Goal: Task Accomplishment & Management: Use online tool/utility

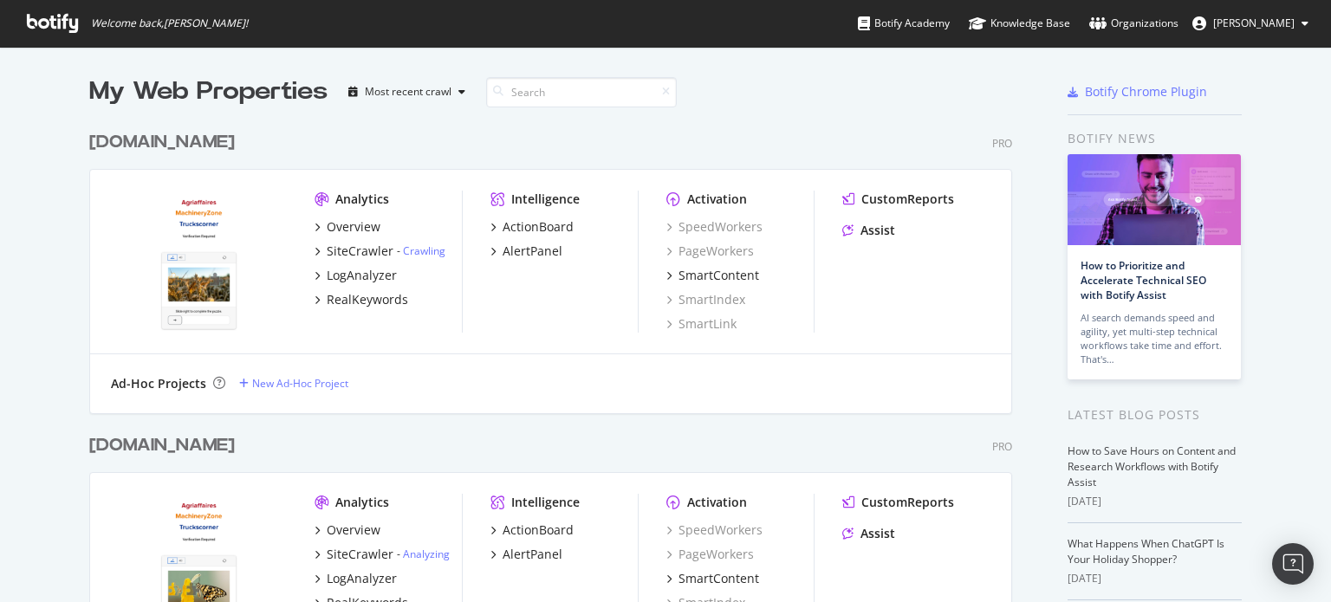
scroll to position [3980, 923]
click at [761, 155] on div "agriaffaires.it Pro Analytics Overview SiteCrawler - Crawling LogAnalyzer RealK…" at bounding box center [557, 260] width 936 height 303
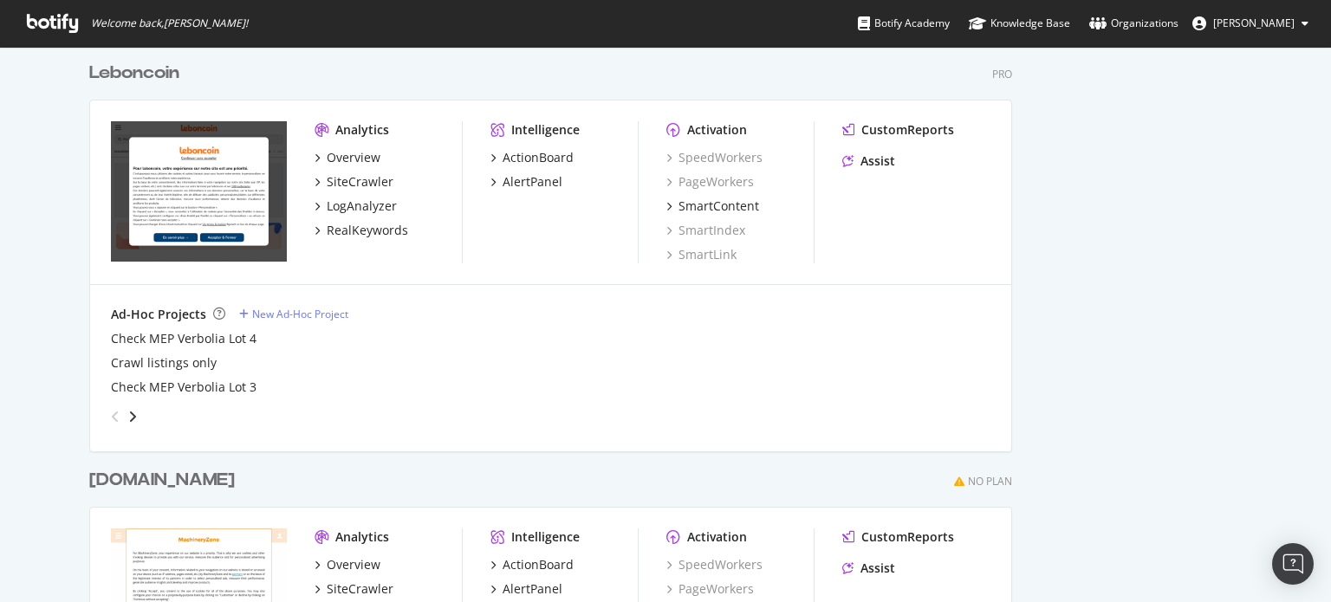
scroll to position [2079, 0]
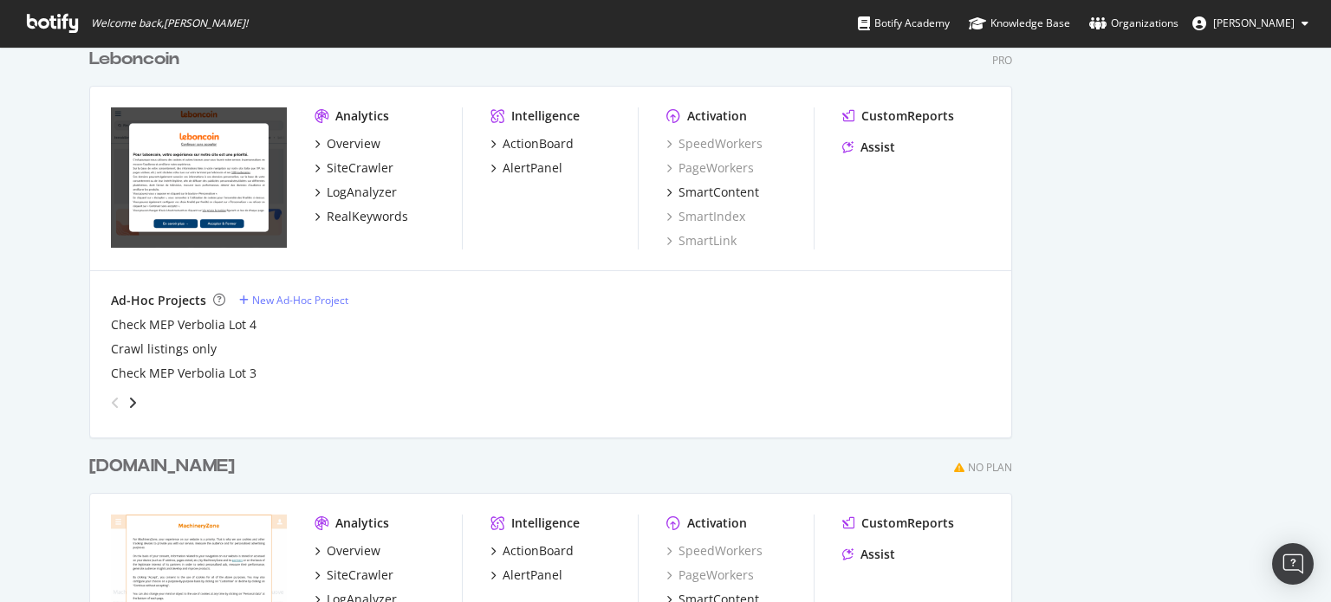
click at [1074, 196] on div "Botify news How to Prioritize and Accelerate Technical SEO with Botify Assist A…" at bounding box center [1154, 150] width 174 height 4201
click at [126, 404] on div "angle-right" at bounding box center [132, 402] width 12 height 17
click at [128, 404] on icon "angle-right" at bounding box center [132, 403] width 9 height 14
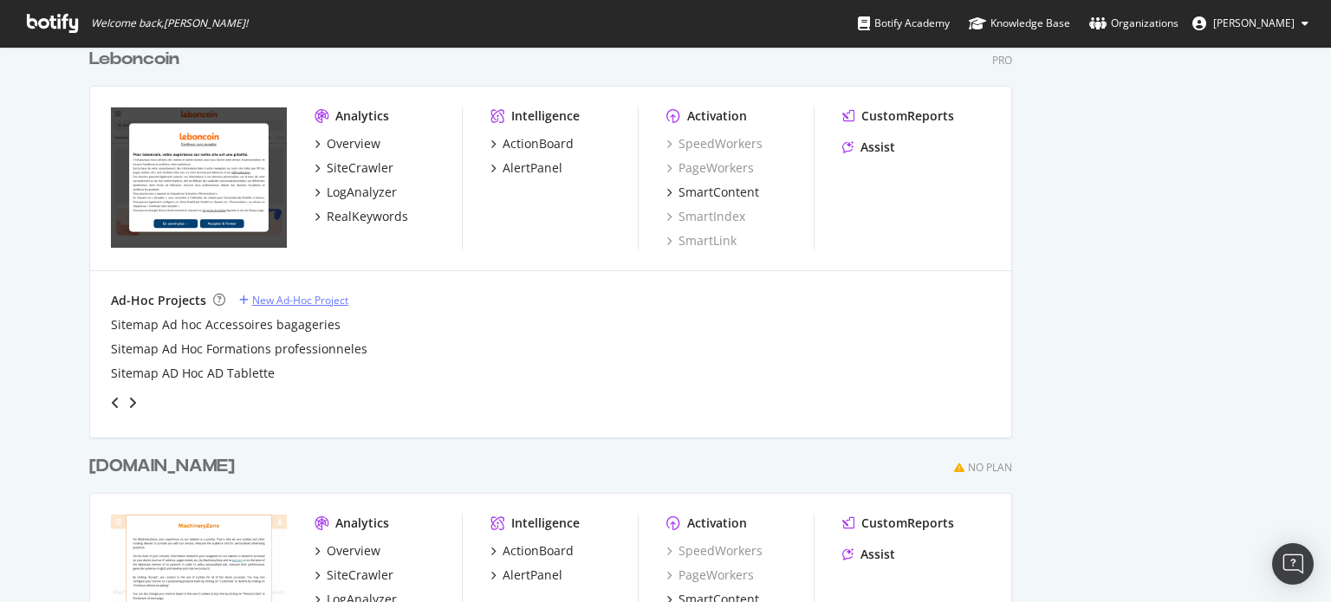
click at [302, 304] on div "New Ad-Hoc Project" at bounding box center [300, 300] width 96 height 15
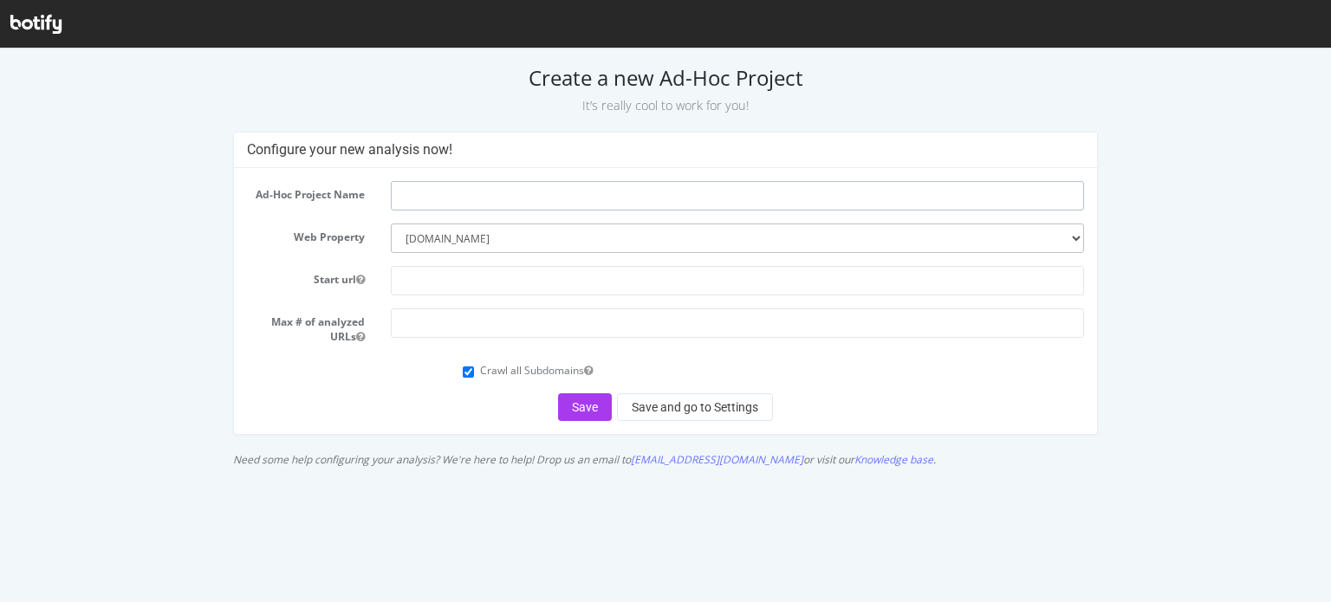
click at [536, 196] on input "text" at bounding box center [738, 195] width 694 height 29
type input "leboncoin hackaton test"
click at [455, 283] on input "text" at bounding box center [738, 280] width 694 height 29
paste input "https://www.leboncoin.fr/c/voitures/u_car_brand:PEUGEOT+u_car_model:PEUGEOT_208"
click at [1241, 305] on div "Configure your new analysis now! Ad-Hoc Project Name leboncoin hackaton test We…" at bounding box center [665, 304] width 1324 height 344
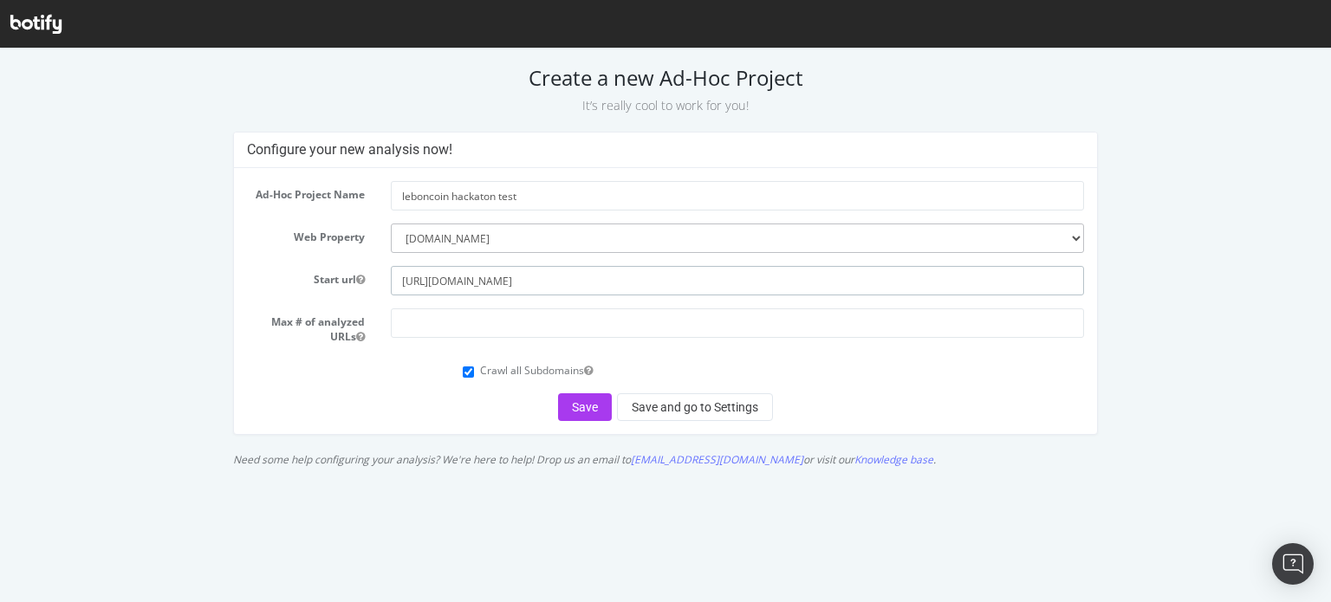
drag, startPoint x: 575, startPoint y: 280, endPoint x: 1156, endPoint y: 324, distance: 583.0
click at [1156, 324] on div "Configure your new analysis now! Ad-Hoc Project Name leboncoin hackaton test We…" at bounding box center [665, 304] width 1324 height 344
drag, startPoint x: 582, startPoint y: 281, endPoint x: 958, endPoint y: 309, distance: 377.1
click at [958, 309] on form "Ad-Hoc Project Name leboncoin hackaton test Web Property --------- leboncoin.fr…" at bounding box center [666, 301] width 838 height 240
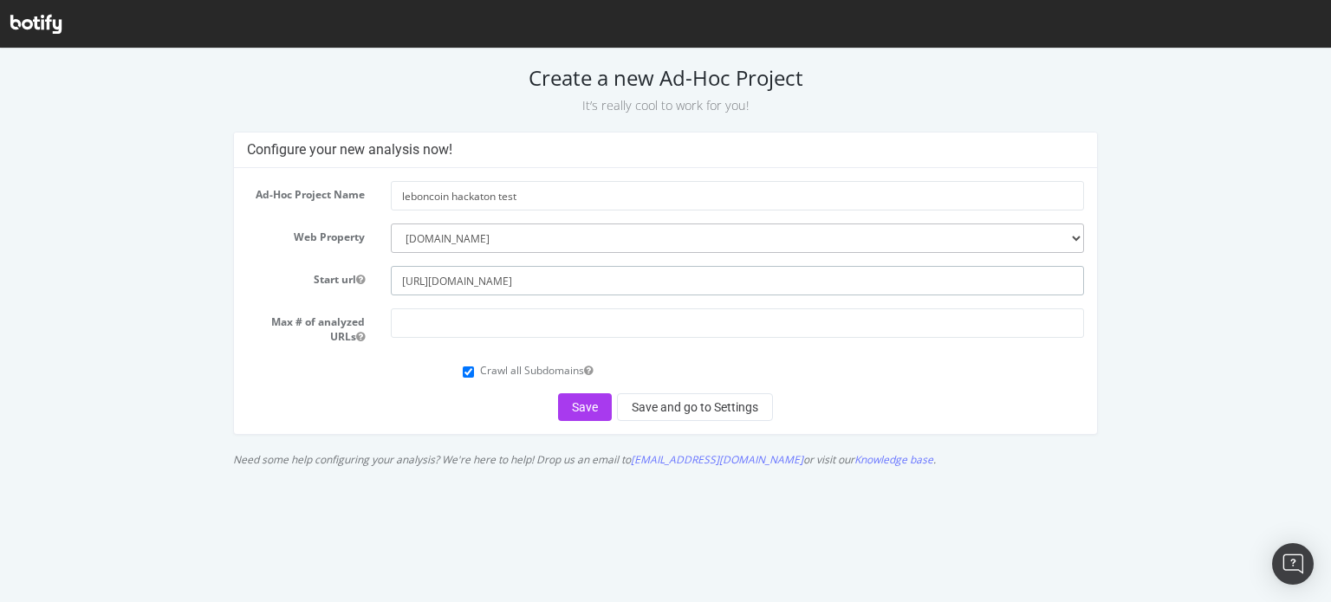
type input "[URL][DOMAIN_NAME]"
click at [425, 327] on input "number" at bounding box center [738, 322] width 694 height 29
click at [357, 338] on icon "button" at bounding box center [360, 337] width 9 height 10
click at [353, 389] on form "Ad-Hoc Project Name leboncoin hackaton test Web Property --------- leboncoin.fr…" at bounding box center [666, 301] width 838 height 240
click at [512, 297] on form "Ad-Hoc Project Name leboncoin hackaton test Web Property --------- leboncoin.fr…" at bounding box center [666, 301] width 838 height 240
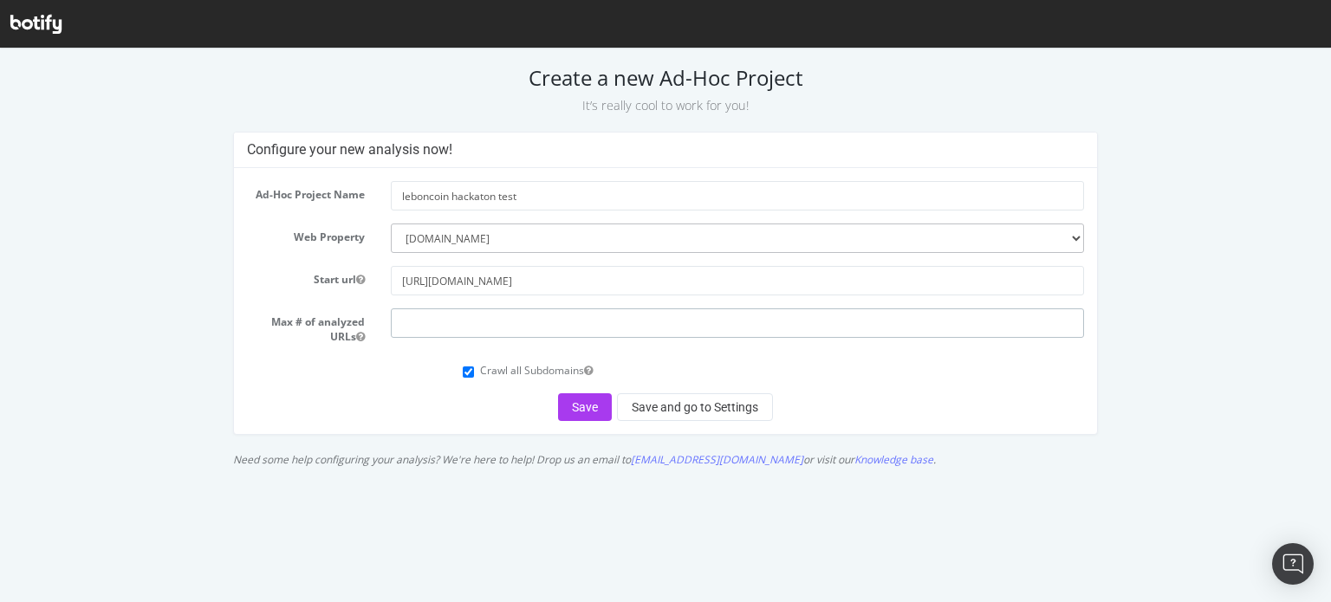
click at [503, 312] on input "number" at bounding box center [738, 322] width 694 height 29
type input "10000"
click at [467, 371] on input "Crawl all Subdomains" at bounding box center [468, 371] width 11 height 11
checkbox input "false"
click at [686, 411] on button "Save and go to Settings" at bounding box center [695, 407] width 156 height 28
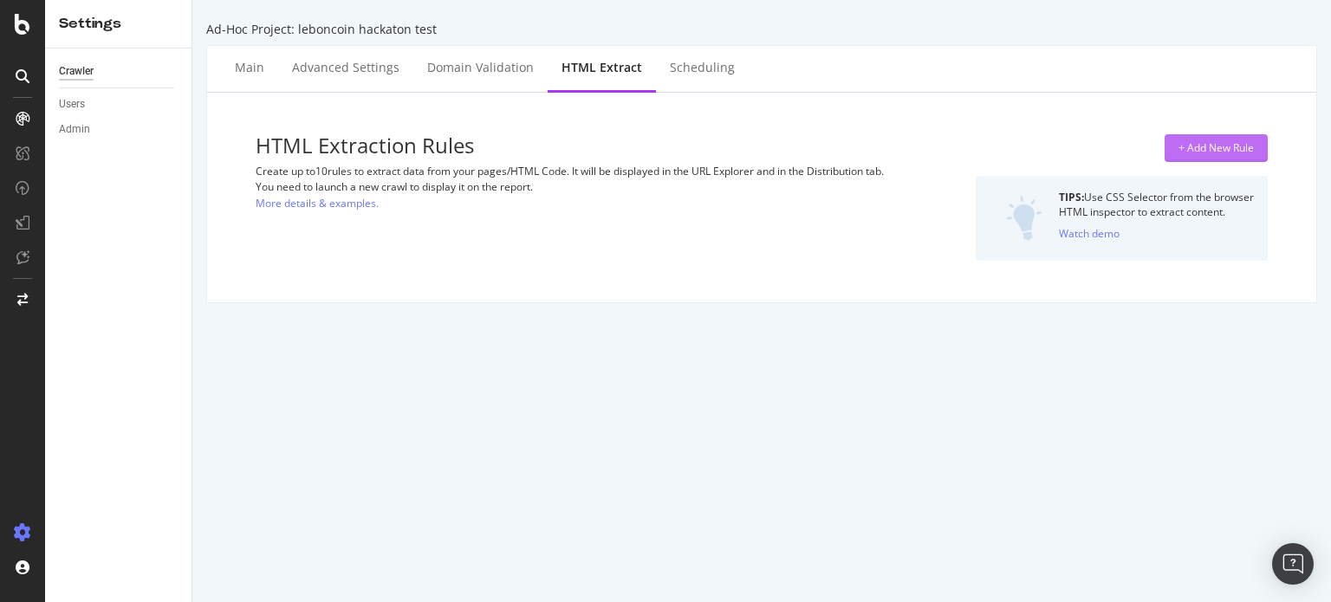
click at [1188, 160] on div "+ Add New Rule" at bounding box center [1215, 148] width 75 height 26
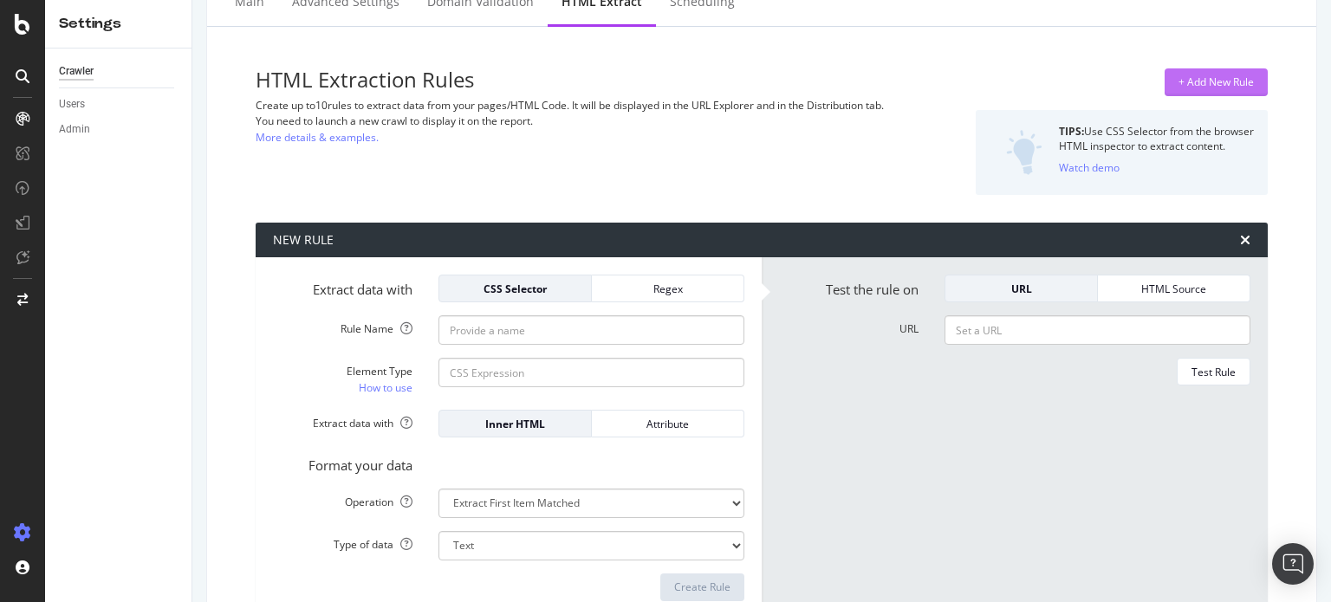
scroll to position [109, 0]
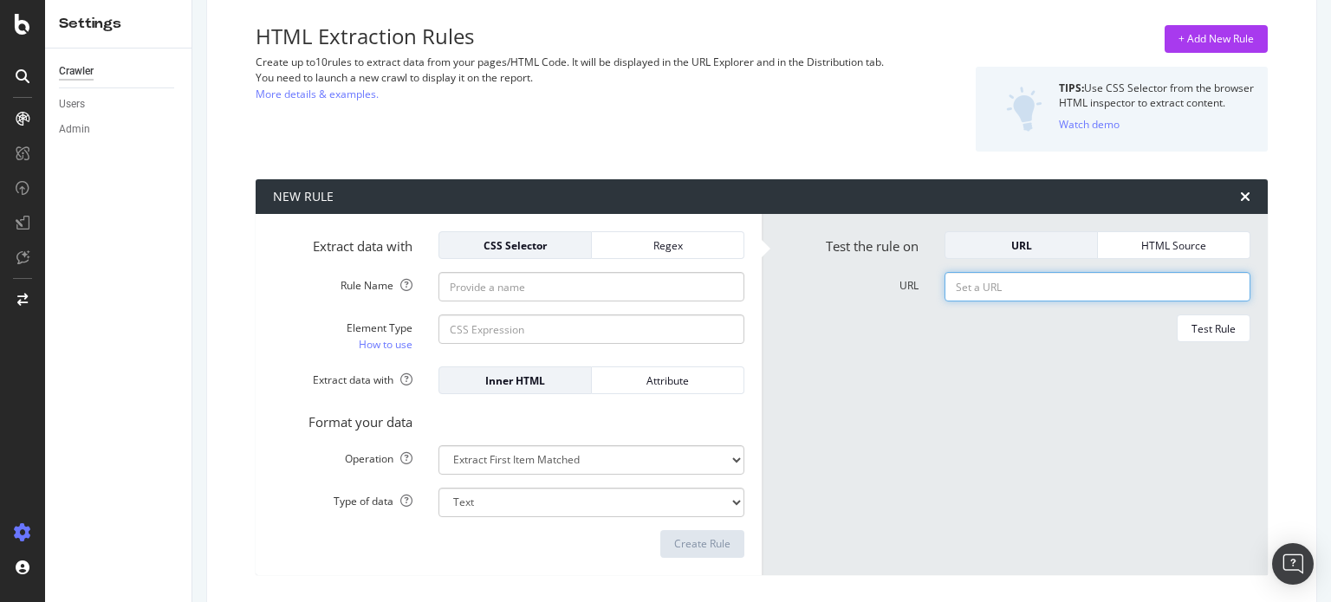
click at [1022, 294] on input "URL" at bounding box center [1097, 286] width 306 height 29
paste input "[URL][DOMAIN_NAME]"
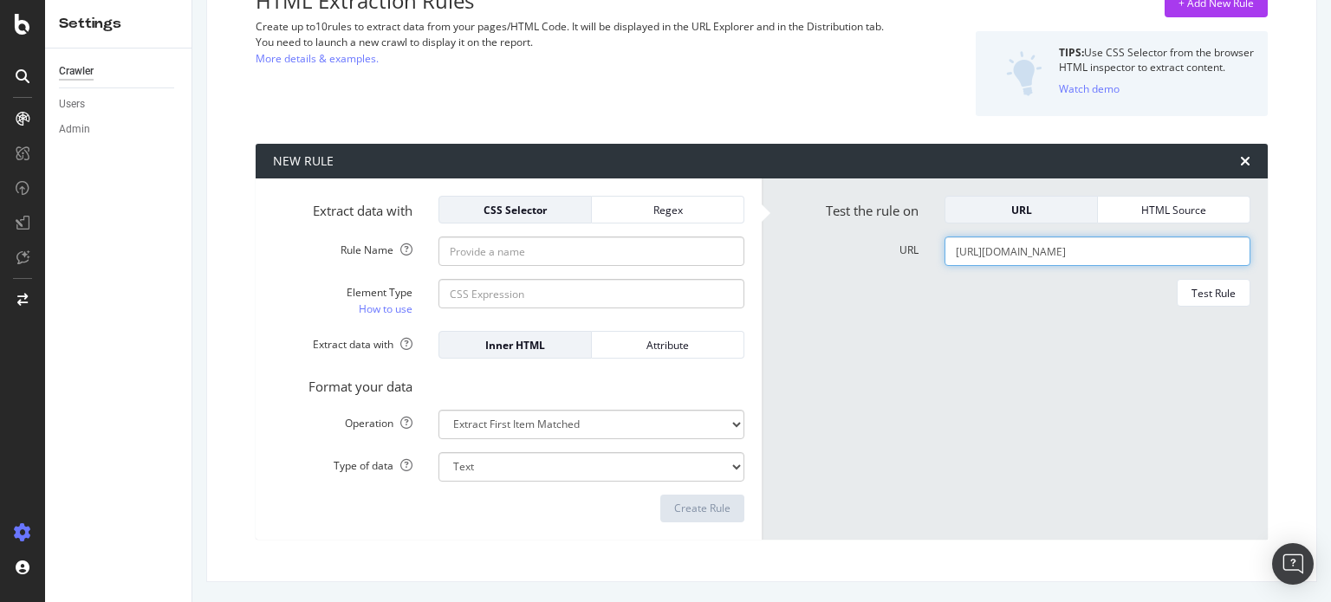
type input "[URL][DOMAIN_NAME]"
click at [677, 223] on button "Regex" at bounding box center [668, 210] width 152 height 28
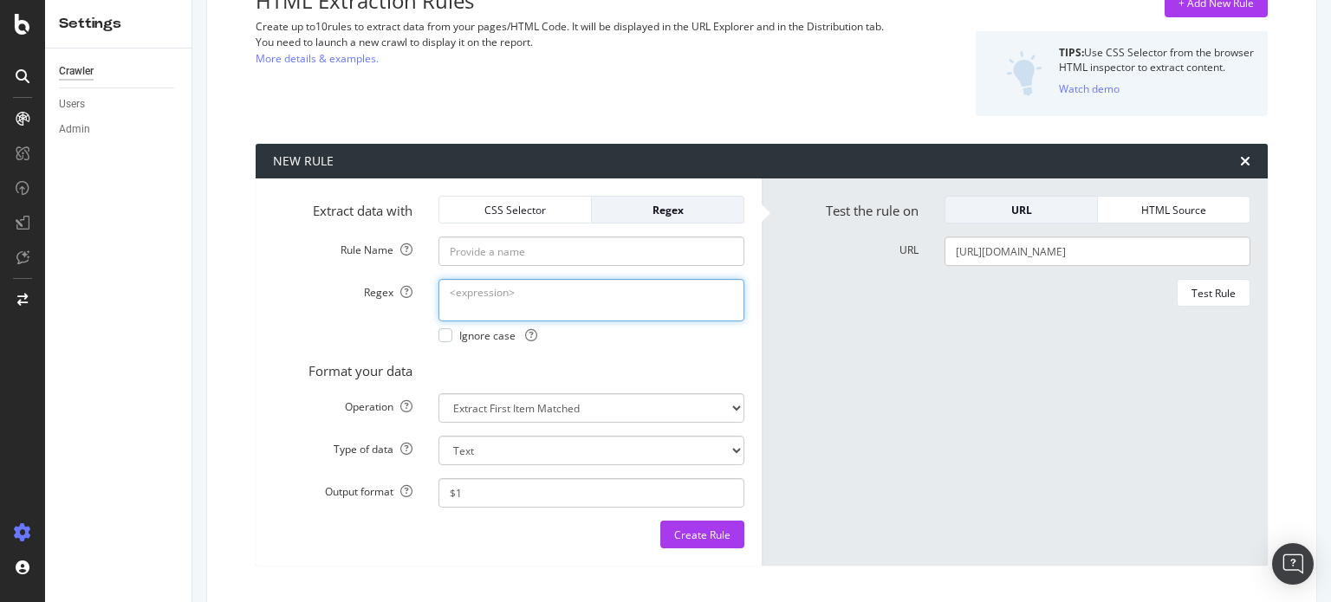
click at [610, 301] on textarea "Regex" at bounding box center [591, 300] width 306 height 42
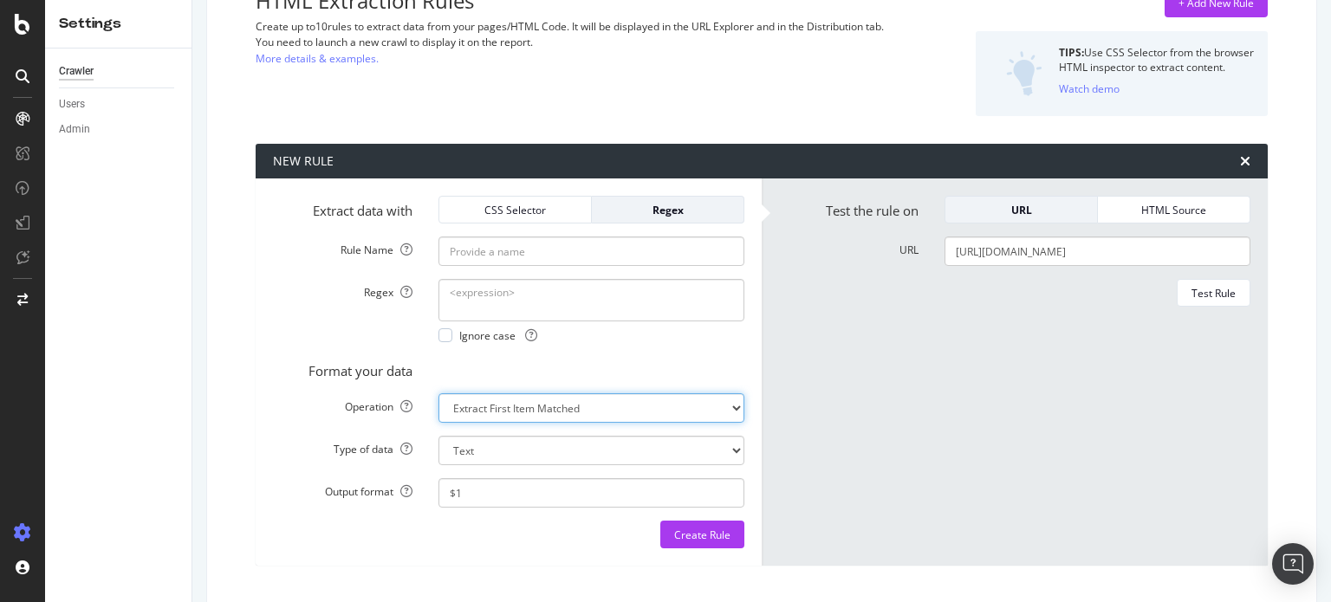
click at [586, 401] on select "Extract First Item Matched Extract First 3 Items Matched Count Number of Occure…" at bounding box center [591, 407] width 306 height 29
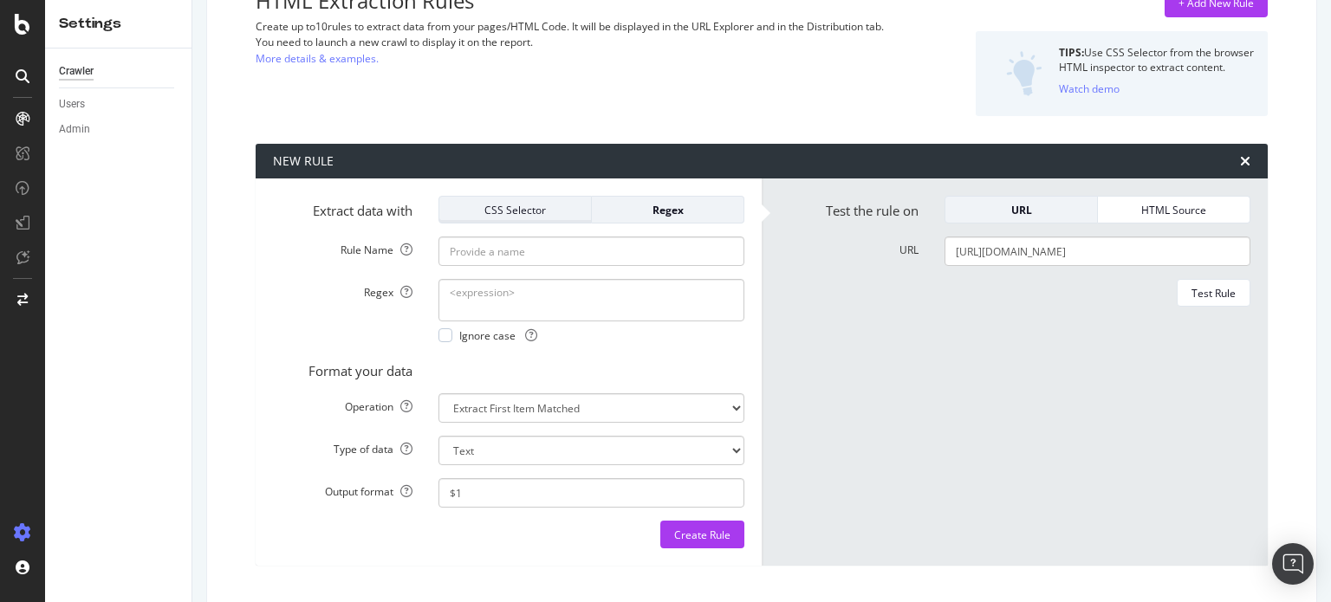
click at [508, 206] on div "CSS Selector" at bounding box center [515, 210] width 124 height 15
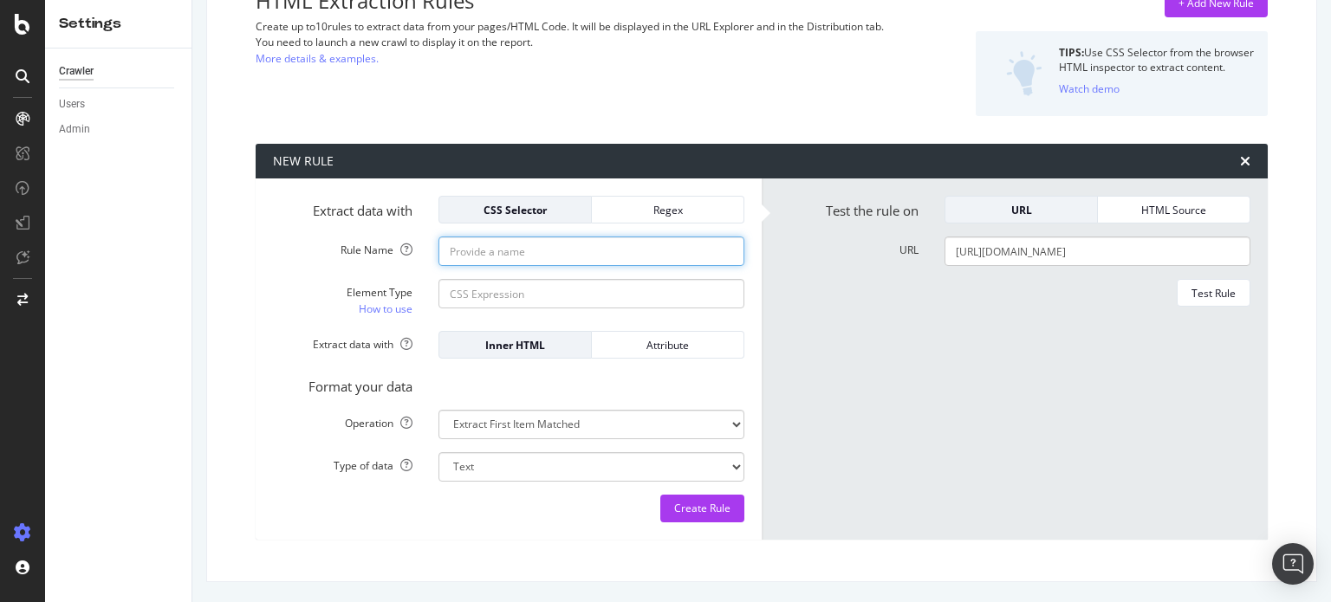
click at [535, 245] on input "Rule Name" at bounding box center [591, 250] width 306 height 29
paste input "div[class='mb-lg'] > ul > li > article > a > span"
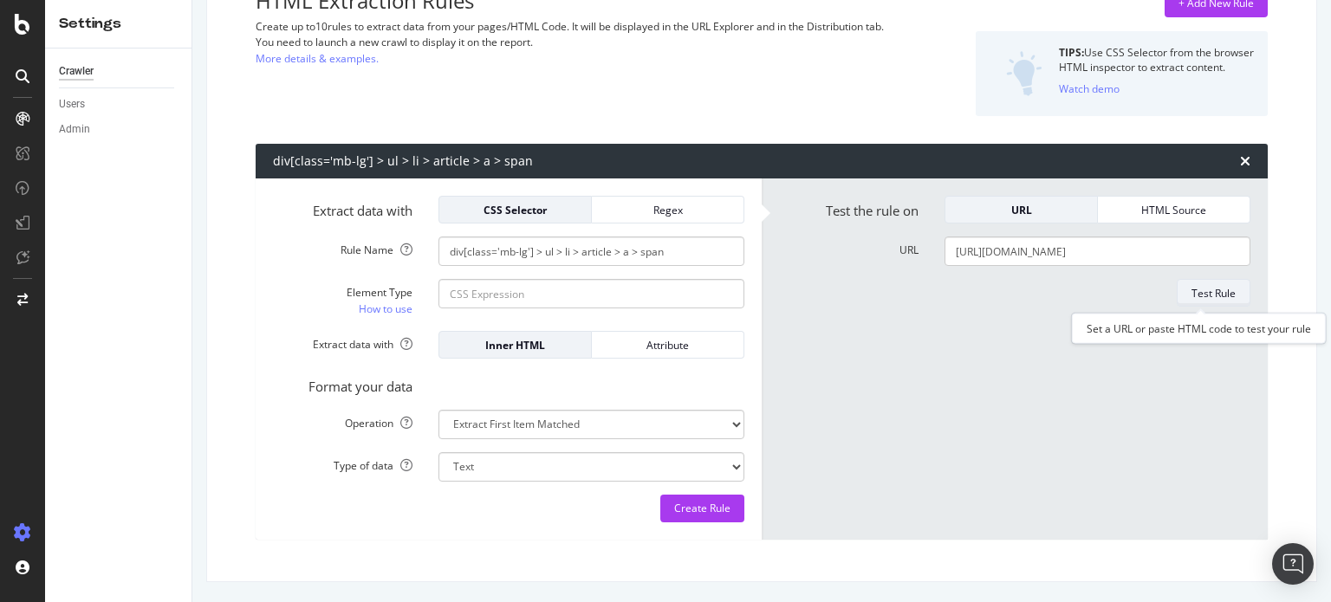
click at [1215, 292] on div "Test Rule" at bounding box center [1213, 293] width 44 height 15
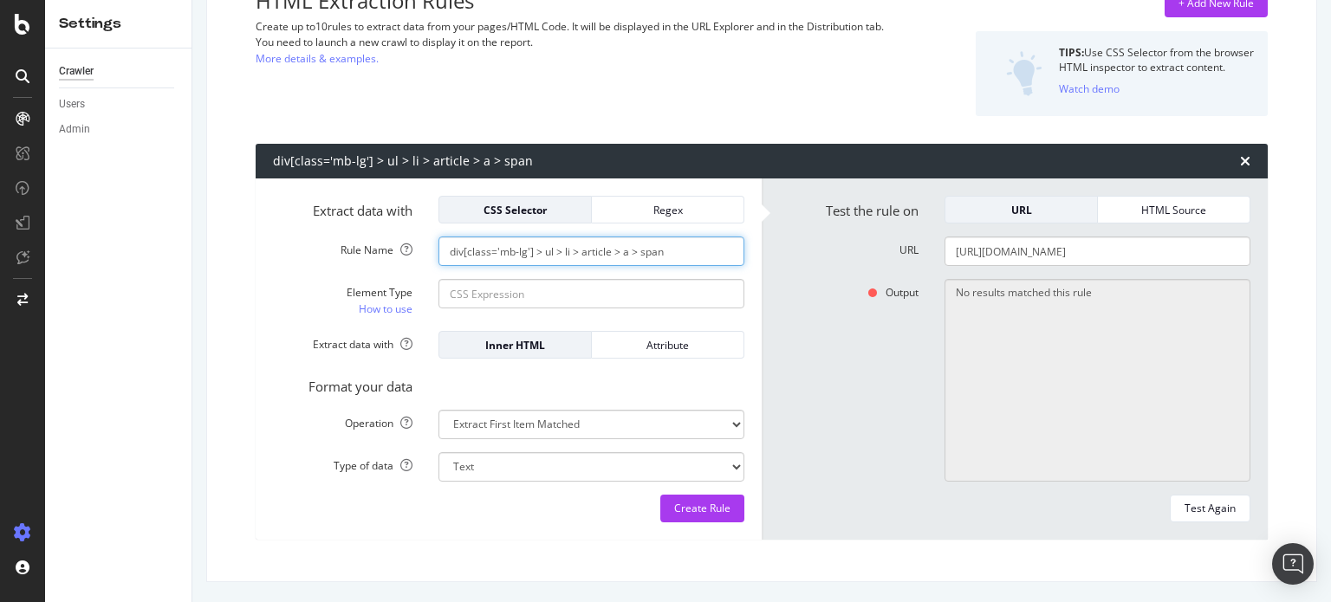
click at [635, 249] on input "div[class='mb-lg'] > ul > li > article > a > span" at bounding box center [591, 250] width 306 height 29
click at [614, 253] on input "div[class='mb-lg'] > ul > li > article > a>span" at bounding box center [591, 250] width 306 height 29
click at [610, 254] on input "div[class='mb-lg'] > ul > li > article >a>span" at bounding box center [591, 250] width 306 height 29
click at [580, 256] on input "div[class='mb-lg'] > ul > li > article>a>span" at bounding box center [591, 250] width 306 height 29
click at [560, 247] on input "div[class='mb-lg'] > ul > li >article>a>span" at bounding box center [591, 250] width 306 height 29
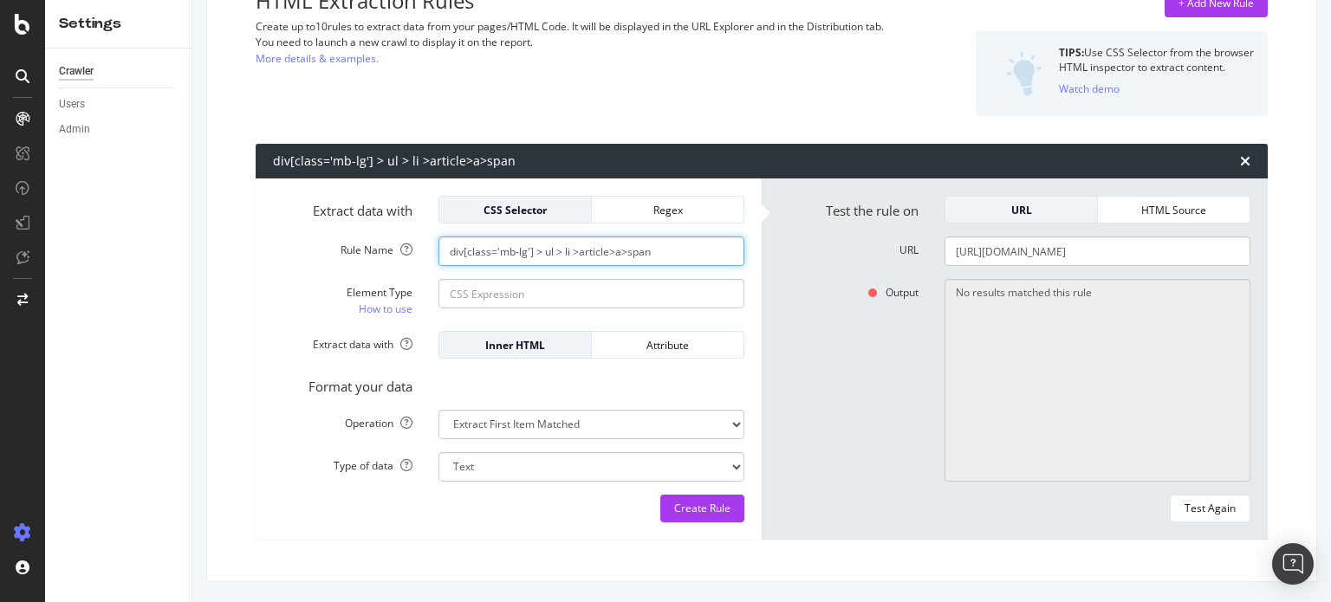
click at [567, 251] on input "div[class='mb-lg'] > ul > li >article>a>span" at bounding box center [591, 250] width 306 height 29
click at [562, 253] on input "div[class='mb-lg'] > ul > li>article>a>span" at bounding box center [591, 250] width 306 height 29
click at [546, 256] on input "div[class='mb-lg'] > ul >li>article>a>span" at bounding box center [591, 250] width 306 height 29
click at [545, 253] on input "div[class='mb-lg'] > ul >li>article>a>span" at bounding box center [591, 250] width 306 height 29
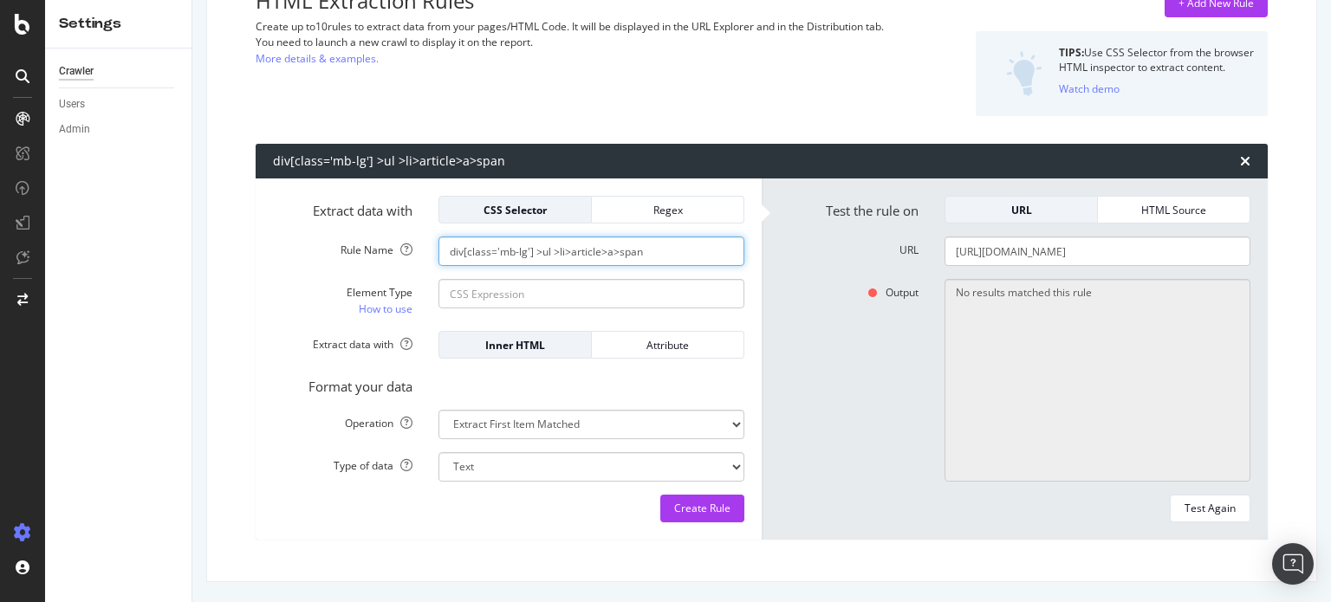
click at [444, 253] on input "div[class='mb-lg'] >ul >li>article>a>span" at bounding box center [591, 250] width 306 height 29
click at [533, 256] on input "div[class='mb-lg'] >ul >li>article>a>span" at bounding box center [591, 250] width 306 height 29
click at [551, 253] on input "div[class='mb-lg']>ul >li>article>a>span" at bounding box center [591, 250] width 306 height 29
click at [766, 408] on div "Output No results matched this rule" at bounding box center [1014, 380] width 497 height 203
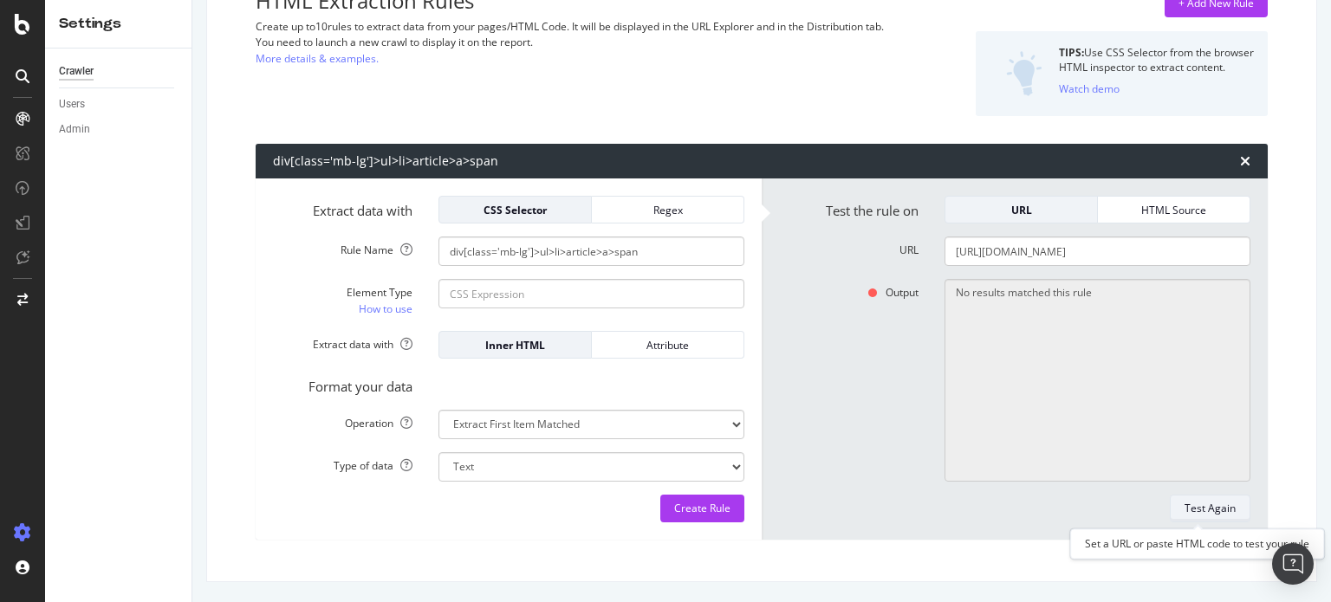
click at [1203, 513] on div "Test Again" at bounding box center [1209, 508] width 51 height 15
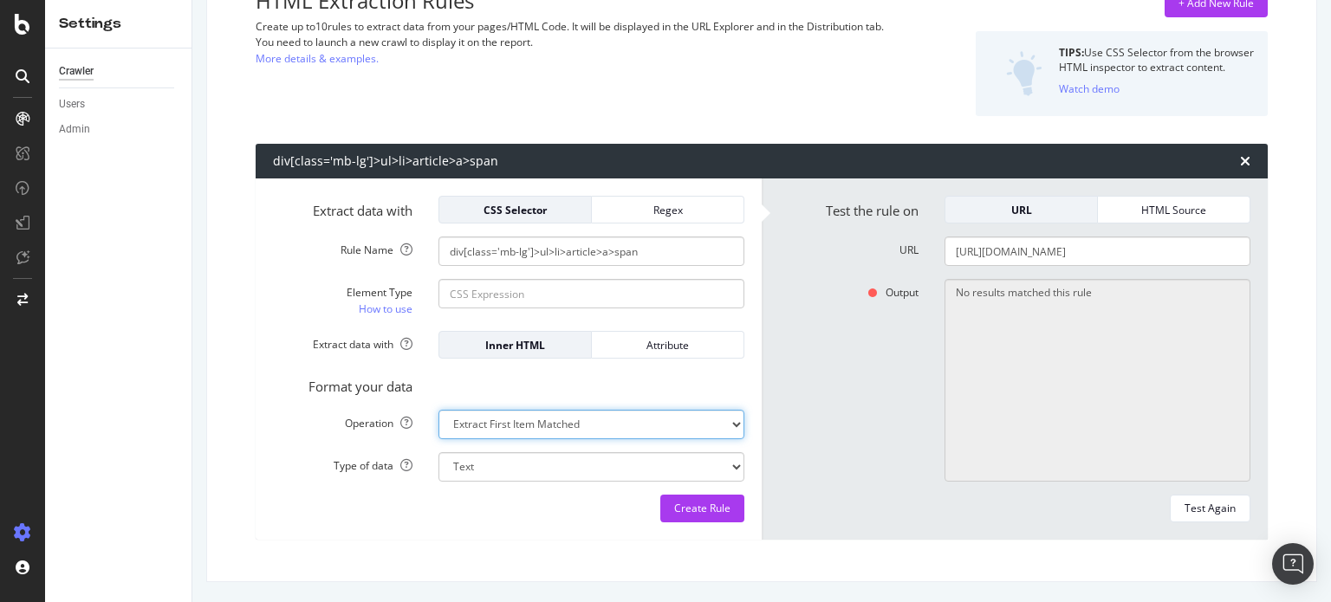
click at [558, 415] on select "Extract First Item Matched Extract First 3 Items Matched Count Number of Occure…" at bounding box center [591, 424] width 306 height 29
click at [347, 521] on div "Create Rule" at bounding box center [508, 509] width 471 height 28
click at [705, 420] on select "Extract First Item Matched Extract First 3 Items Matched Count Number of Occure…" at bounding box center [591, 424] width 306 height 29
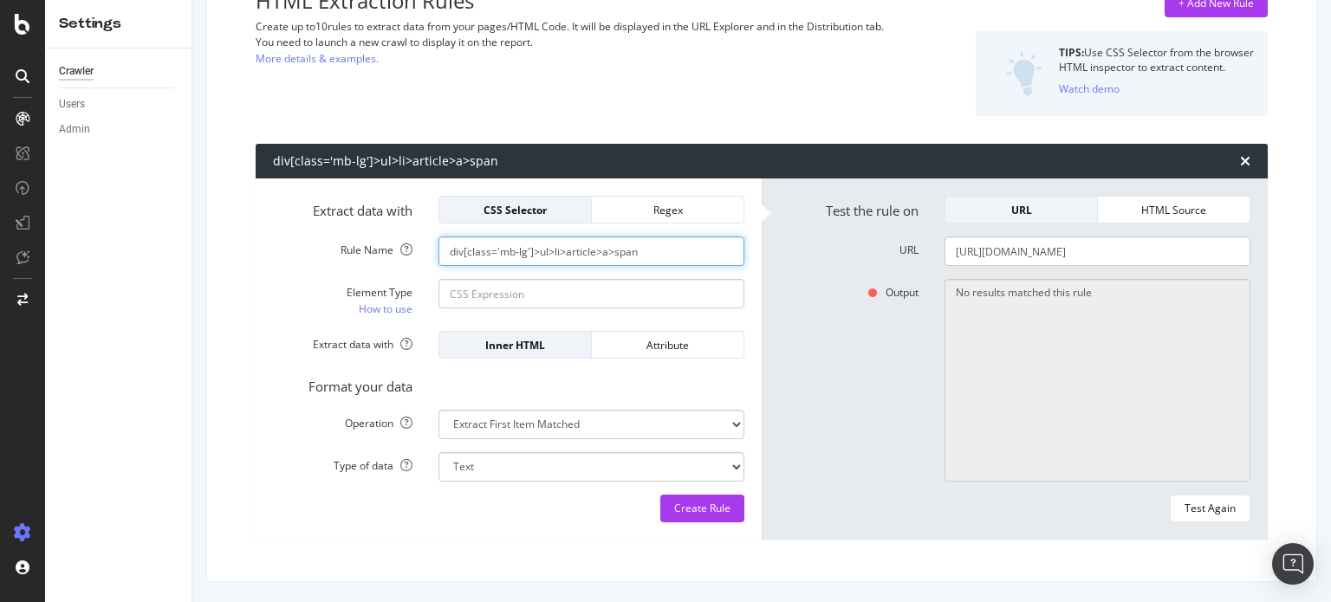
drag, startPoint x: 561, startPoint y: 249, endPoint x: 391, endPoint y: 253, distance: 170.7
click at [391, 253] on div "Rule Name div[class='mb-lg']>ul>li>article>a>span" at bounding box center [508, 250] width 497 height 29
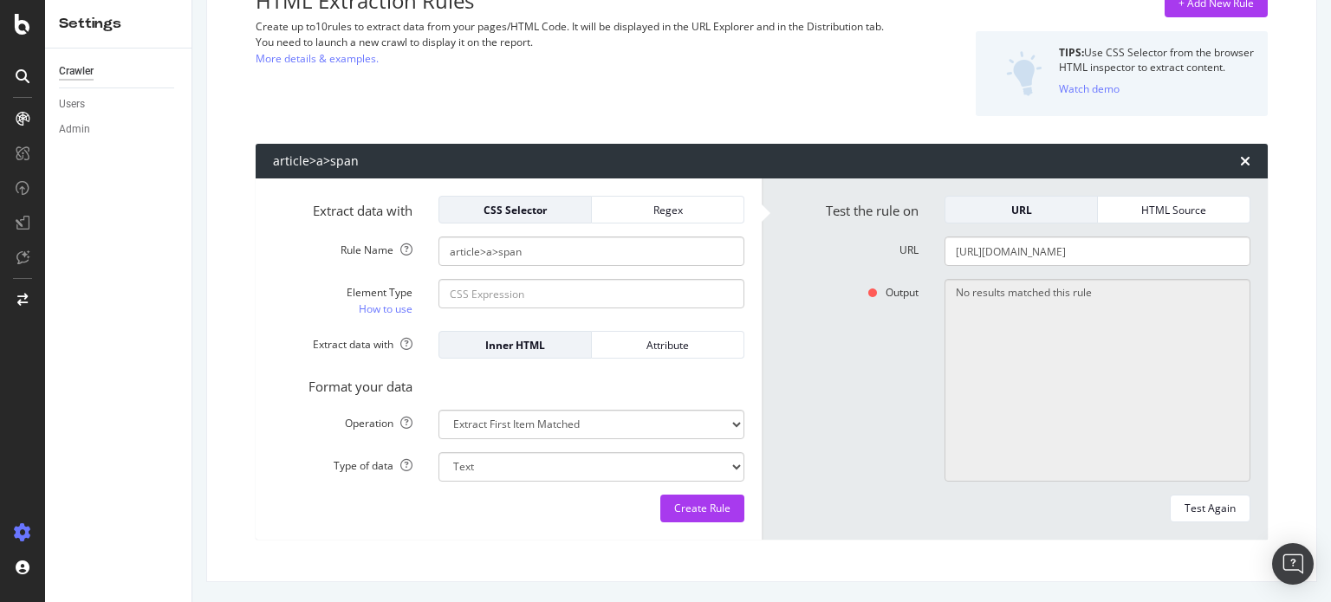
click at [910, 353] on div "Output No results matched this rule" at bounding box center [1014, 380] width 497 height 203
click at [1205, 504] on div "Test Again" at bounding box center [1209, 508] width 51 height 15
click at [702, 219] on div "Regex" at bounding box center [668, 210] width 124 height 24
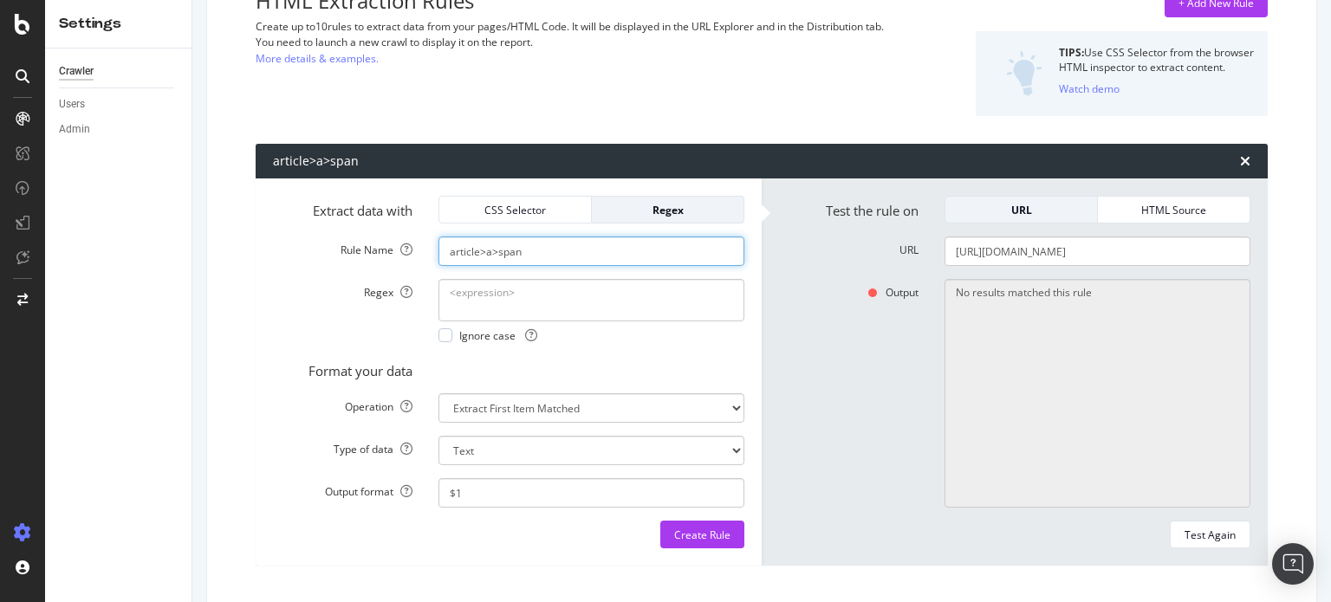
drag, startPoint x: 595, startPoint y: 255, endPoint x: 361, endPoint y: 267, distance: 234.2
click at [361, 267] on form "Extract data with CSS Selector Regex Rule Name article>a>span Regex Ignore case…" at bounding box center [508, 372] width 471 height 353
paste input "dcard-title"
type input "adcard-title"
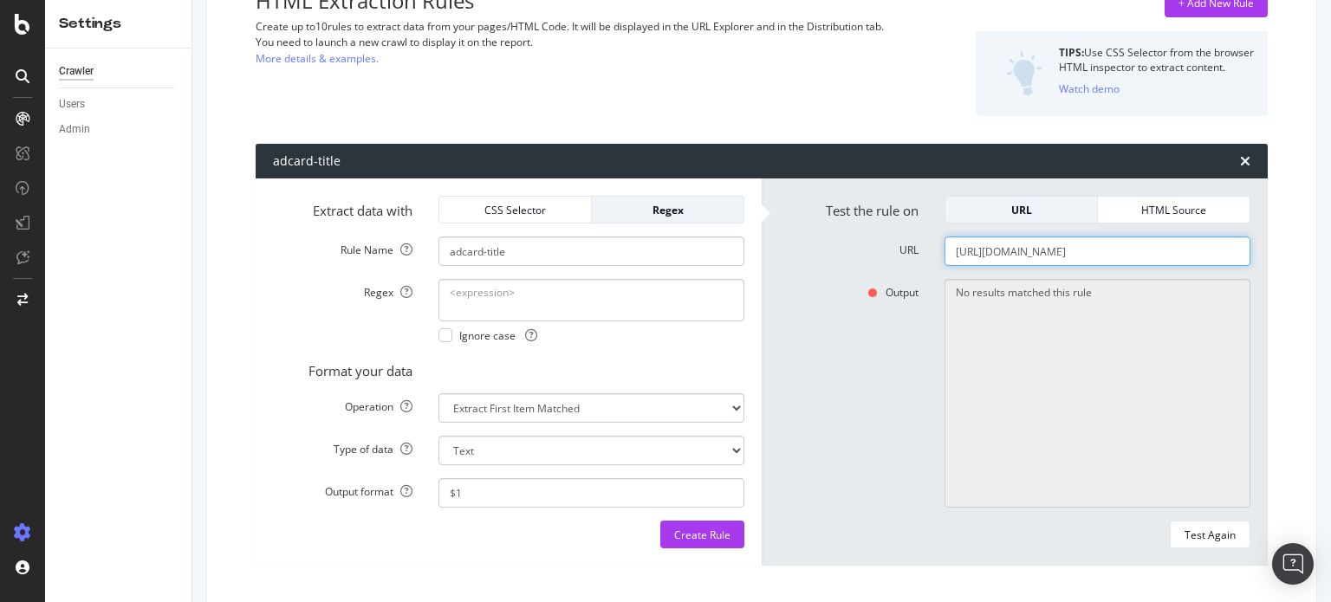
click at [769, 271] on div "Test the rule on URL HTML Source URL [URL][DOMAIN_NAME] Output No results match…" at bounding box center [1014, 371] width 506 height 387
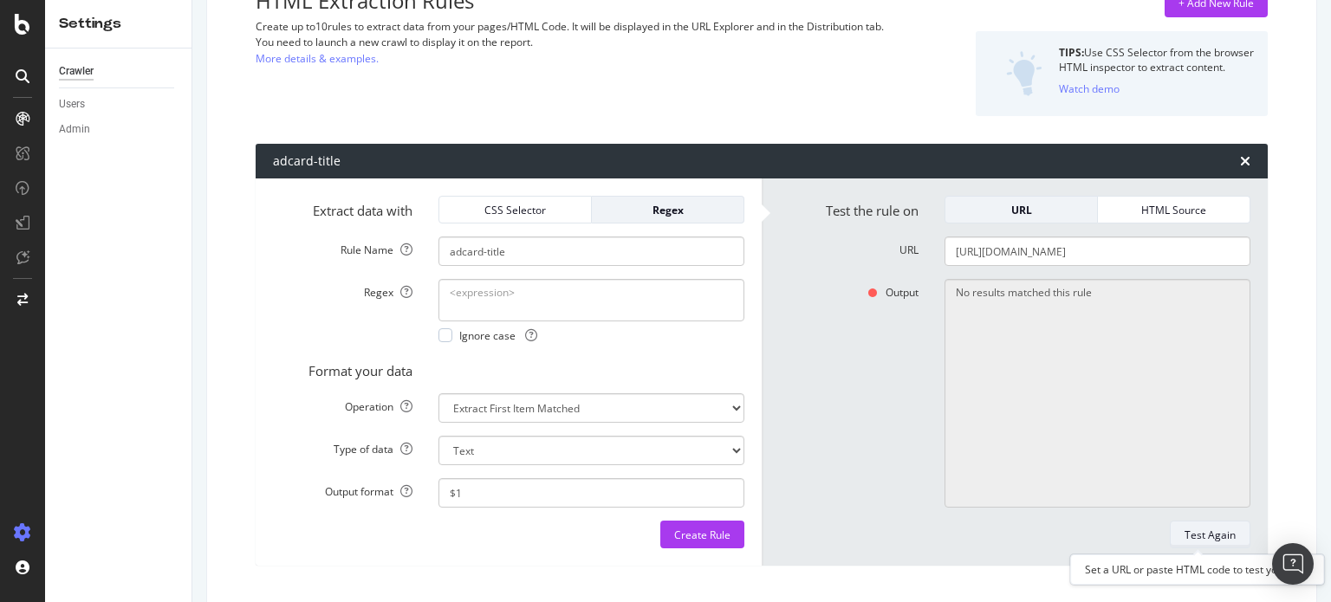
click at [1215, 528] on div "Test Again" at bounding box center [1209, 535] width 51 height 15
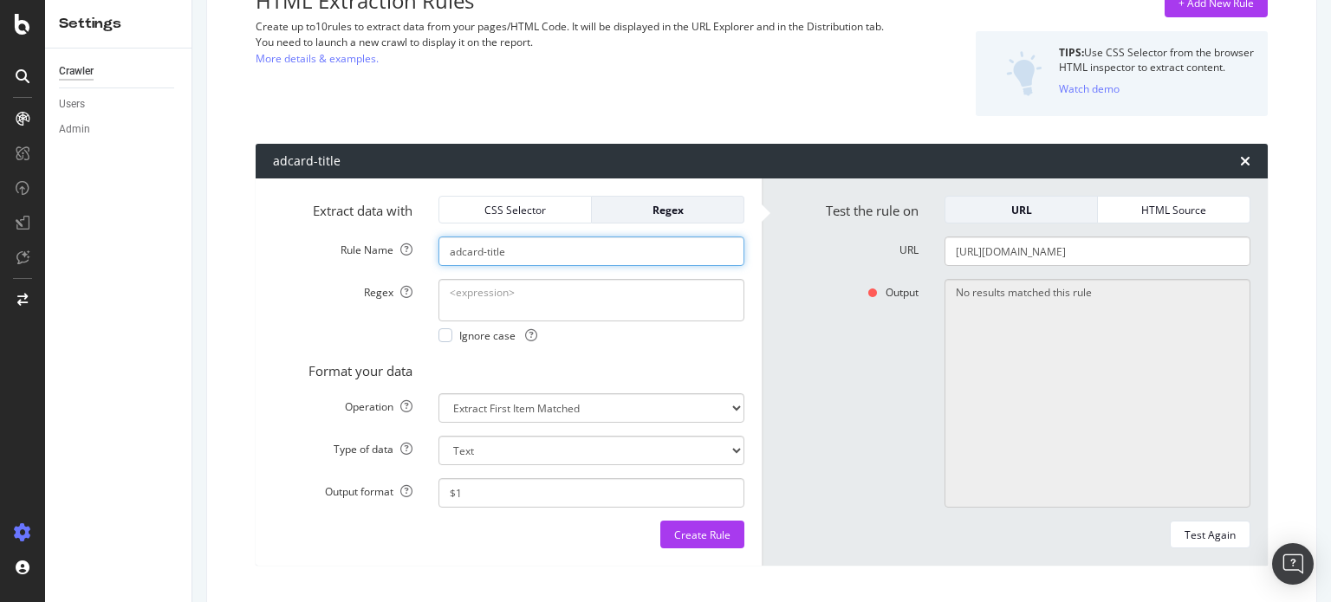
click at [686, 250] on input "adcard-title" at bounding box center [591, 250] width 306 height 29
click at [451, 249] on input "adcard-title" at bounding box center [591, 250] width 306 height 29
click at [835, 352] on div "Output No results matched this rule" at bounding box center [1014, 393] width 497 height 229
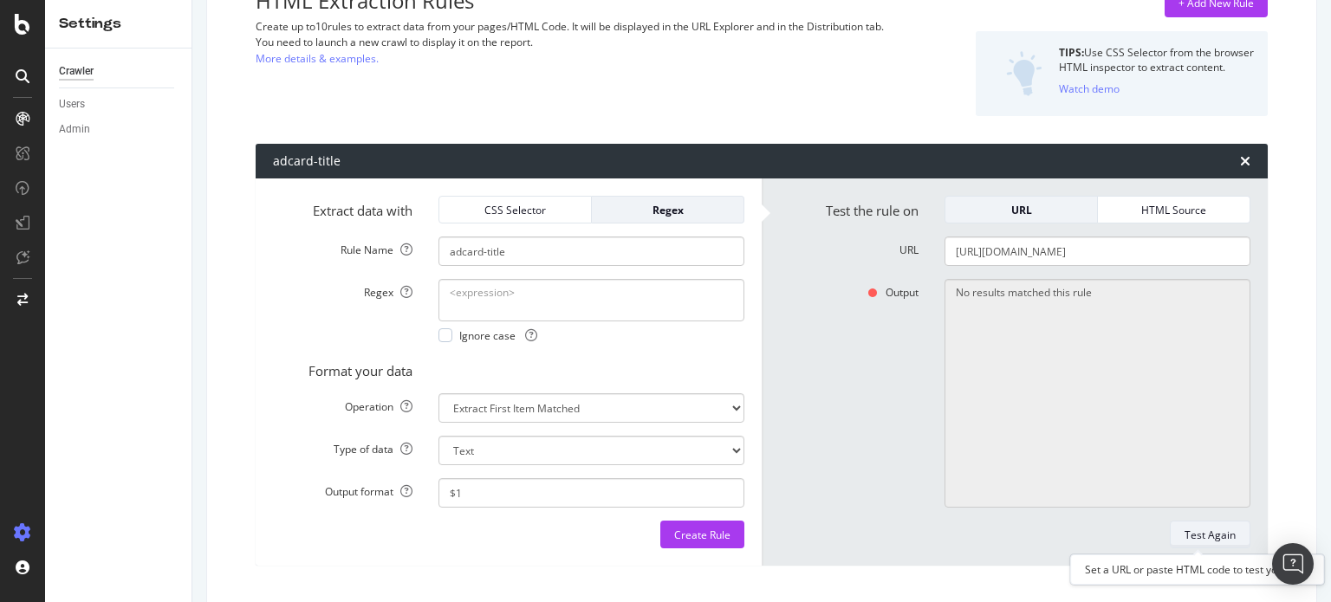
click at [1199, 532] on div "Test Again" at bounding box center [1209, 535] width 51 height 15
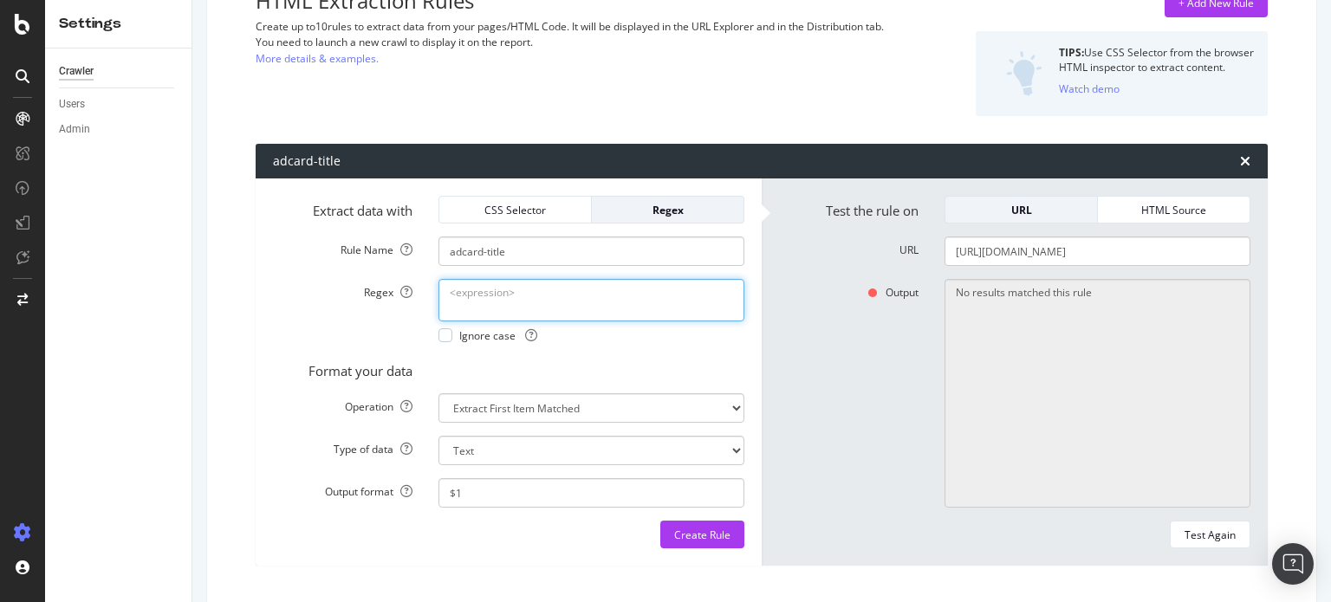
click at [541, 288] on textarea "Regex" at bounding box center [591, 300] width 306 height 42
click at [533, 213] on div "CSS Selector" at bounding box center [515, 210] width 124 height 15
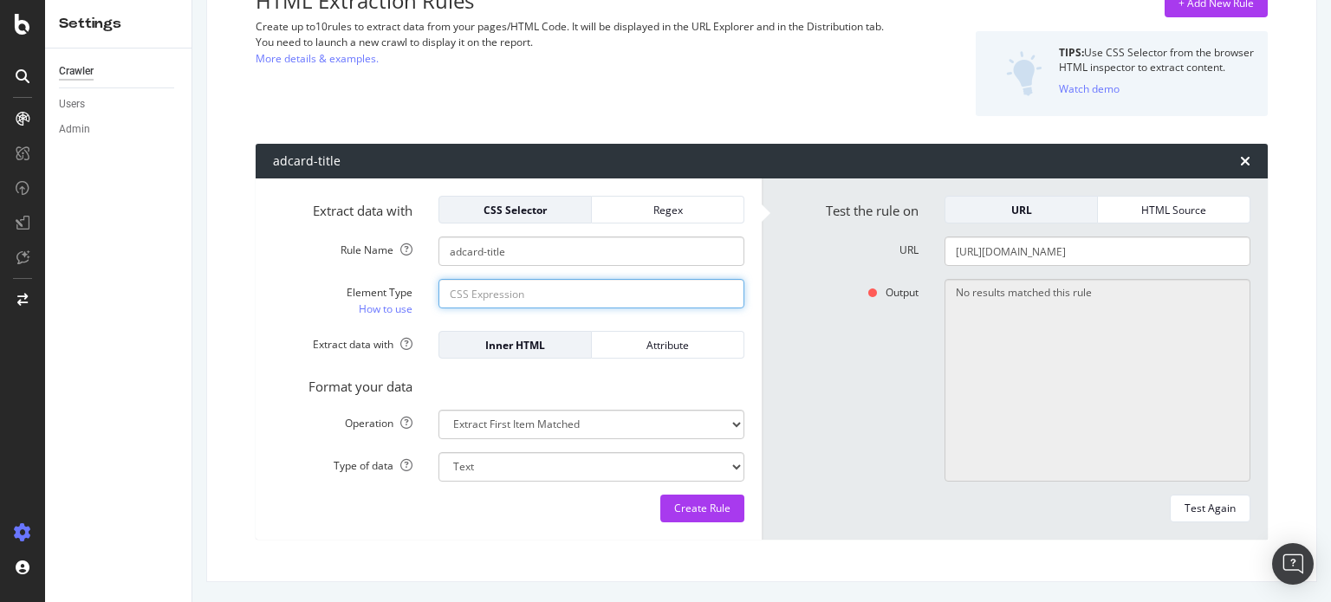
click at [599, 300] on input "Element Type How to use" at bounding box center [591, 293] width 306 height 29
paste input "adcard-title"
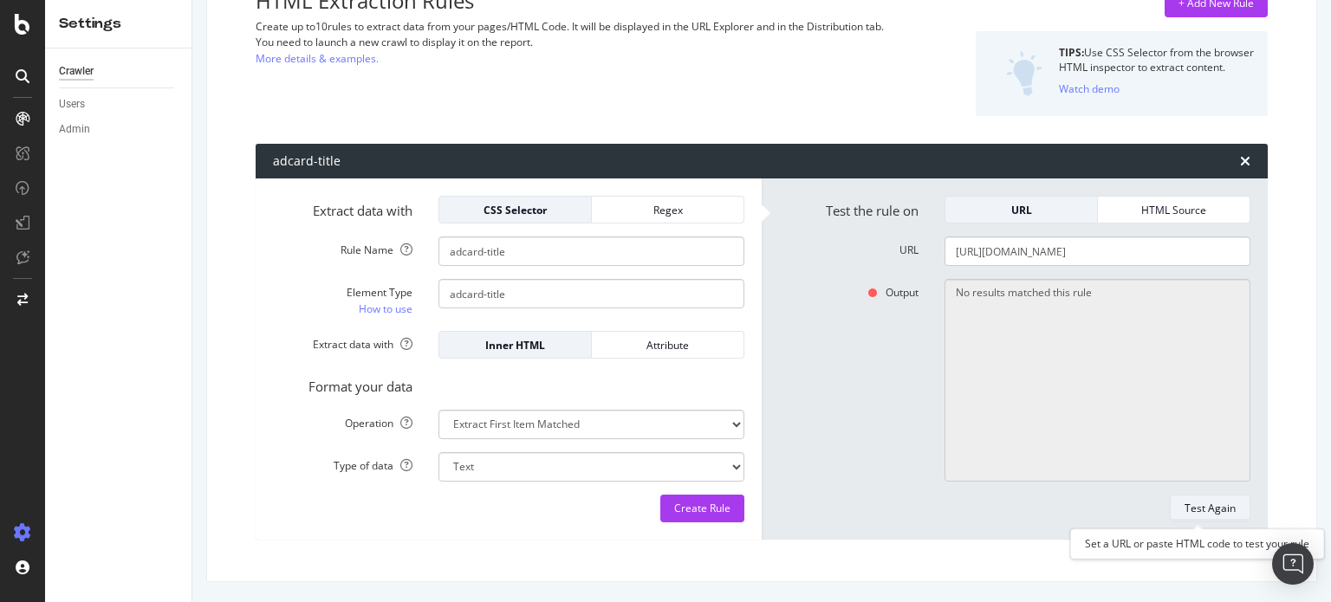
click at [1189, 499] on div "Test Again" at bounding box center [1209, 508] width 51 height 24
click at [713, 353] on div "Attribute" at bounding box center [668, 345] width 124 height 24
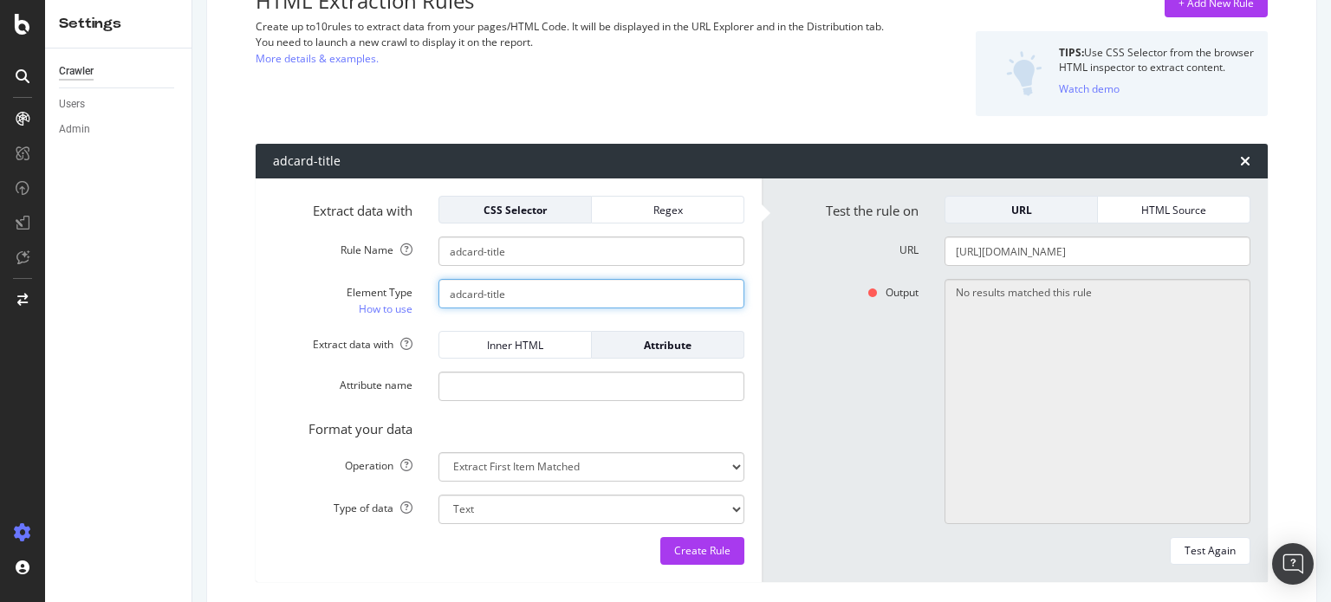
drag, startPoint x: 544, startPoint y: 302, endPoint x: 294, endPoint y: 326, distance: 251.4
click at [294, 326] on form "Extract data with CSS Selector Regex Rule Name adcard-title Element Type How to…" at bounding box center [508, 380] width 471 height 369
paste input "#adSearchWrapper > [URL]\:pt-md.centeredContentForAdSkin > div.styles_Listing__…"
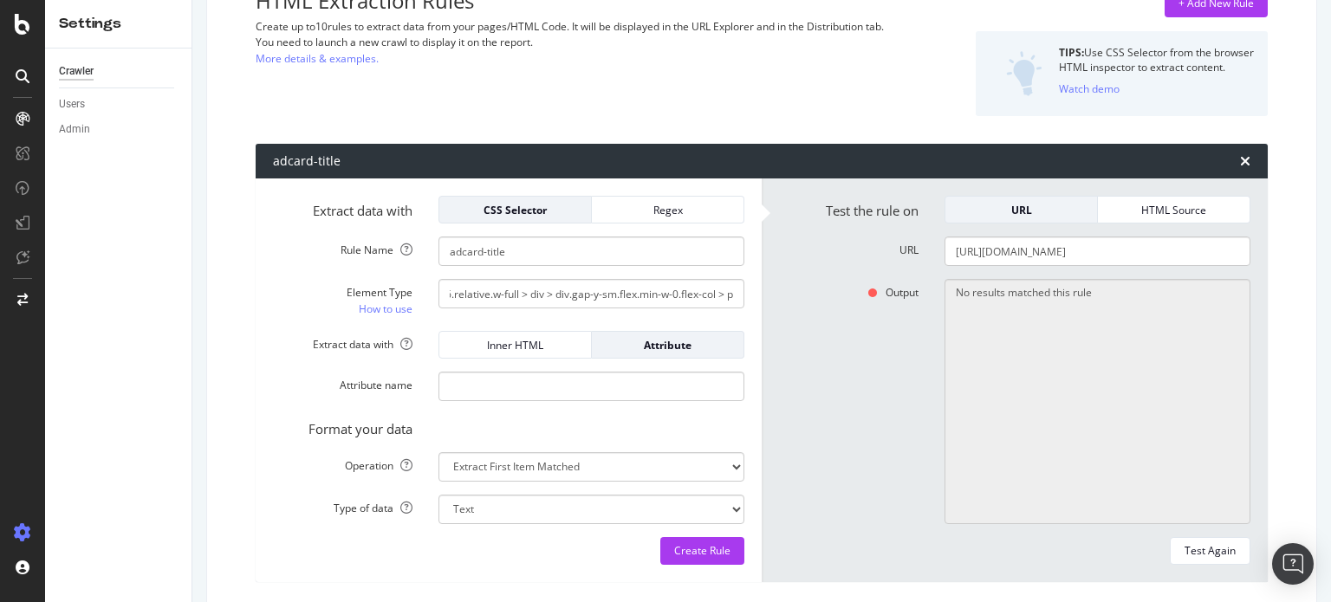
scroll to position [0, 0]
drag, startPoint x: 1200, startPoint y: 529, endPoint x: 1197, endPoint y: 553, distance: 23.5
click at [1197, 553] on form "Test the rule on URL HTML Source URL [URL][DOMAIN_NAME] Output No results match…" at bounding box center [1014, 380] width 471 height 369
click at [1197, 553] on div "Test Again" at bounding box center [1209, 550] width 51 height 15
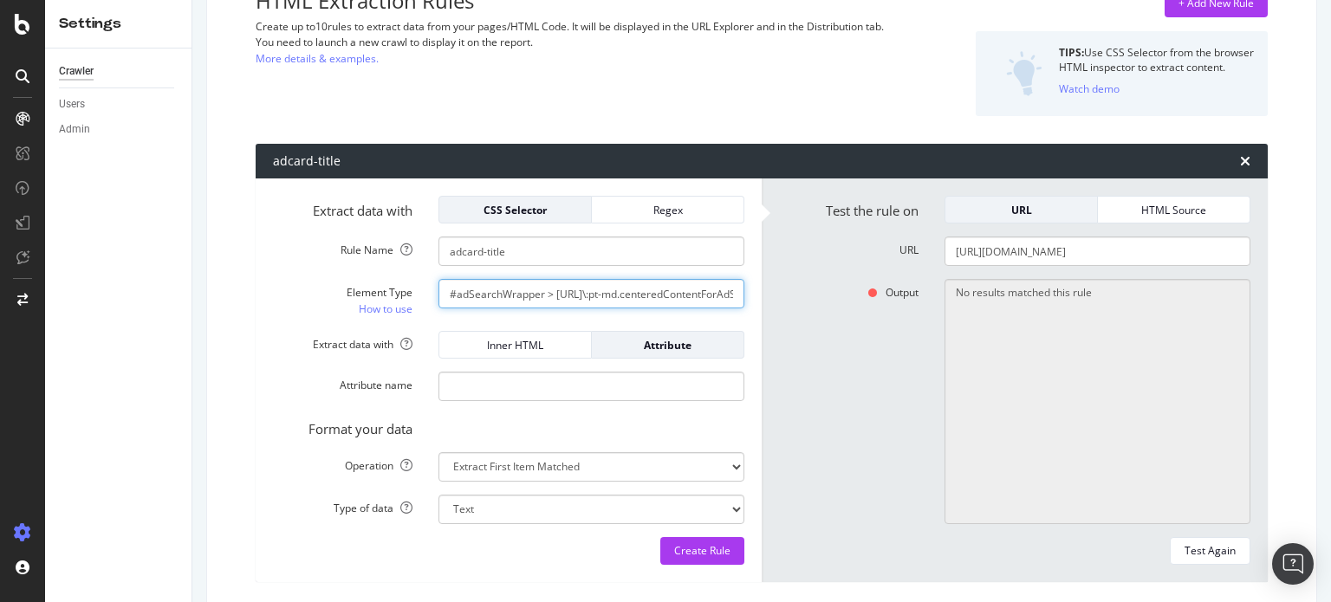
click at [581, 290] on input "#adSearchWrapper > [URL]\:pt-md.centeredContentForAdSkin > div.styles_Listing__…" at bounding box center [591, 293] width 306 height 29
paste input "div[class='mb-lg'] > ul > li > article > a > span"
type input "div[class='mb-lg'] > ul > li > article > a > span"
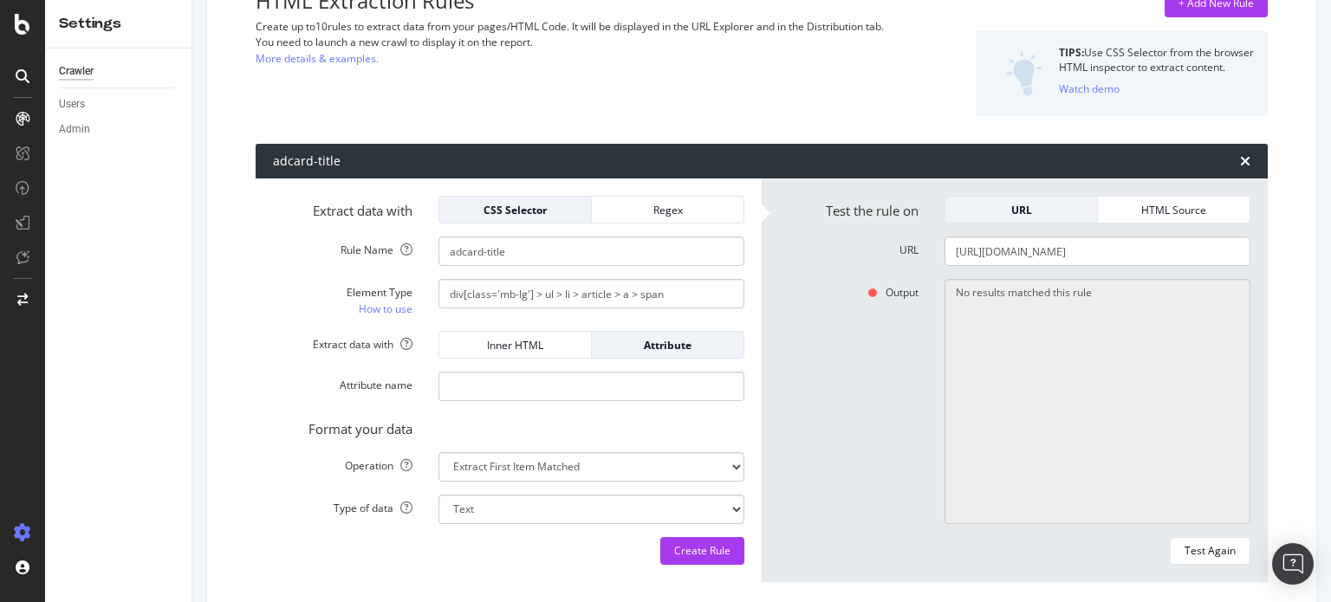
click at [786, 342] on div "Output No results matched this rule" at bounding box center [1014, 401] width 497 height 245
click at [1184, 554] on div "Test Again" at bounding box center [1209, 550] width 51 height 15
drag, startPoint x: 665, startPoint y: 248, endPoint x: 413, endPoint y: 246, distance: 252.1
click at [413, 246] on div "Rule Name adcard-title" at bounding box center [508, 250] width 497 height 29
click at [1216, 549] on div "Test Again" at bounding box center [1209, 550] width 51 height 15
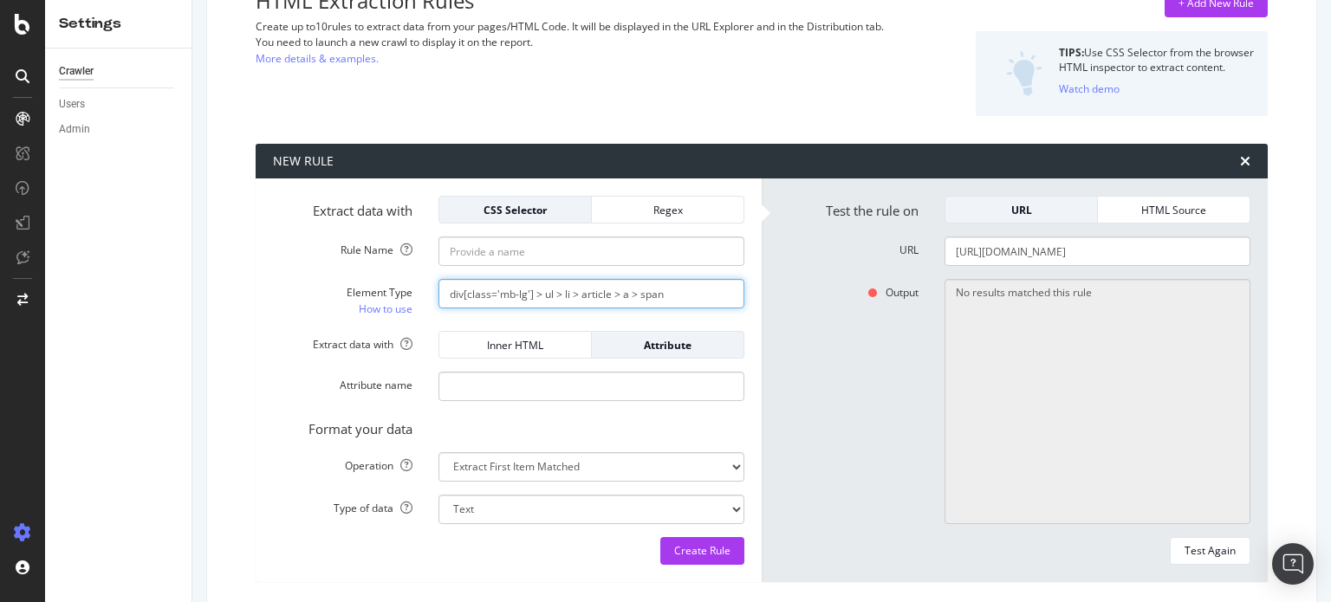
drag, startPoint x: 434, startPoint y: 295, endPoint x: 271, endPoint y: 338, distance: 168.5
click at [273, 338] on form "Extract data with CSS Selector Regex Rule Name Element Type How to use div[clas…" at bounding box center [508, 380] width 471 height 369
paste input "ata-test-id="adcard-title""
click at [747, 421] on div "Format your data" at bounding box center [508, 426] width 497 height 24
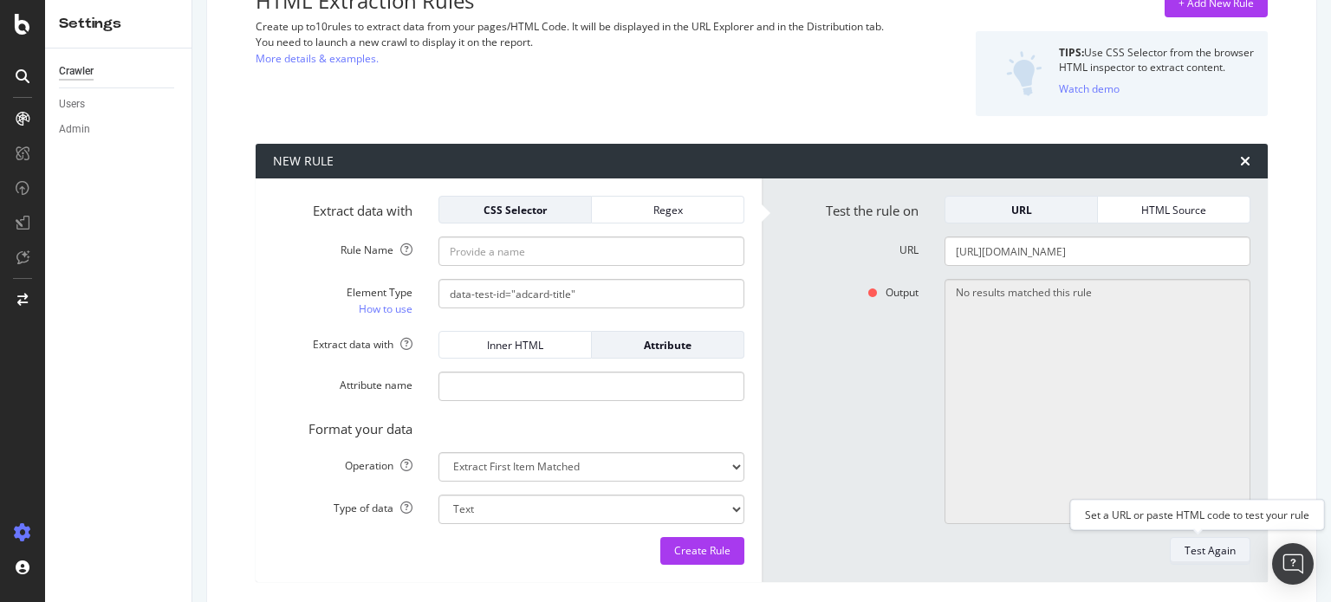
click at [1169, 541] on button "Test Again" at bounding box center [1209, 551] width 81 height 28
click at [442, 290] on input "data-test-id="adcard-title"" at bounding box center [591, 293] width 306 height 29
click at [603, 287] on input "<p data-test-id="adcard-title"" at bounding box center [591, 293] width 306 height 29
click at [1221, 560] on div "Test Again" at bounding box center [1209, 551] width 51 height 24
drag, startPoint x: 635, startPoint y: 286, endPoint x: 177, endPoint y: 336, distance: 461.0
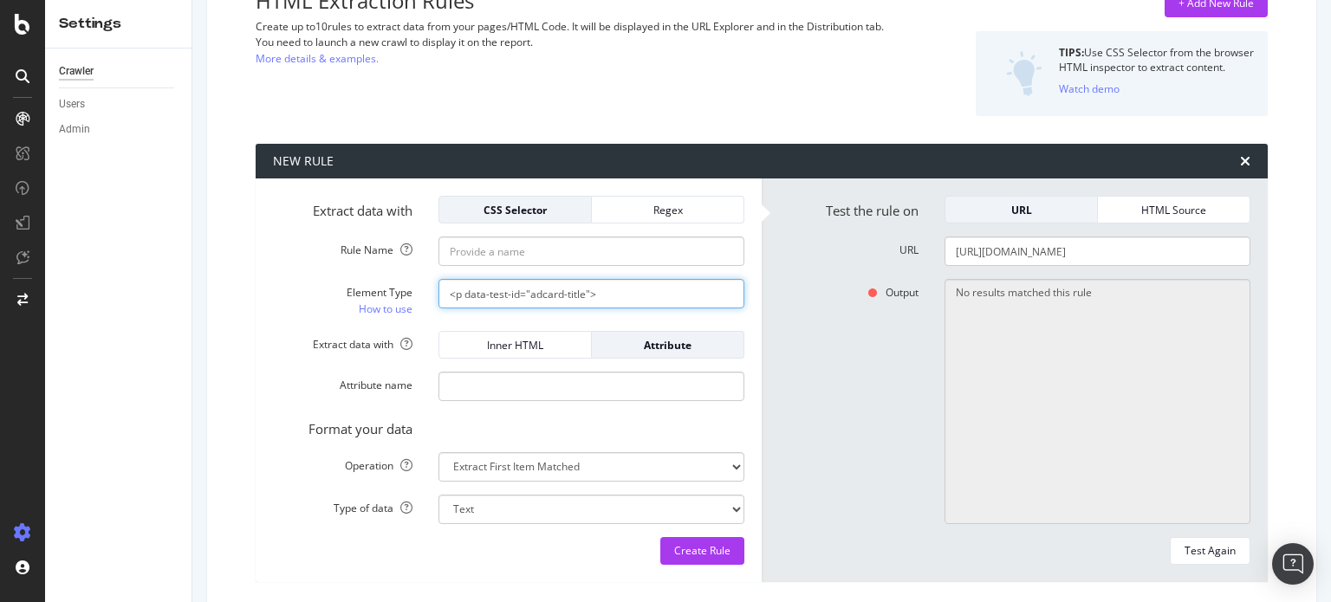
click at [177, 336] on div "Settings Crawler Users Admin Ad-Hoc Project: leboncoin hackaton test Main Advan…" at bounding box center [688, 301] width 1286 height 602
paste input "--tracking-tight: -.025em; --leading-tight: 1.25; --leading-normal: 1.5; --drop…"
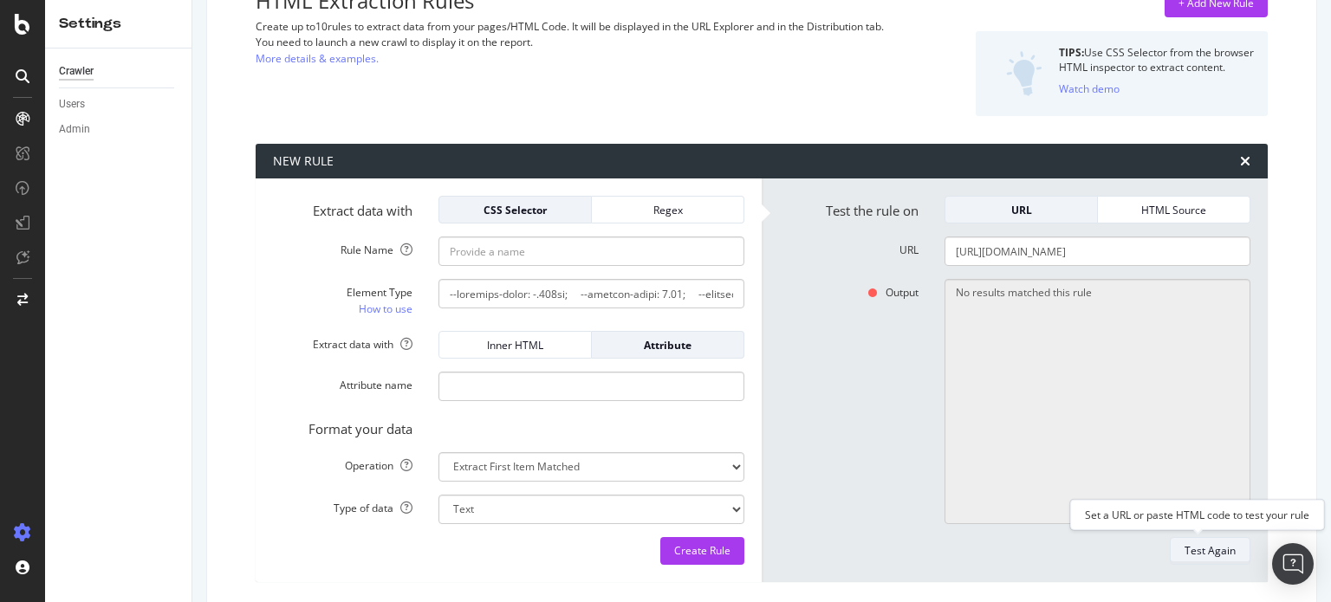
click at [1202, 547] on div "Test Again" at bounding box center [1209, 550] width 51 height 15
click at [684, 297] on input "Element Type How to use" at bounding box center [591, 293] width 306 height 29
paste input "#adSearchWrapper > [URL]\:pt-md.centeredContentForAdSkin > div.styles_Listing__…"
click at [783, 341] on div "Output No results matched this rule" at bounding box center [1014, 401] width 497 height 245
click at [1228, 556] on button "Test Again" at bounding box center [1209, 551] width 81 height 28
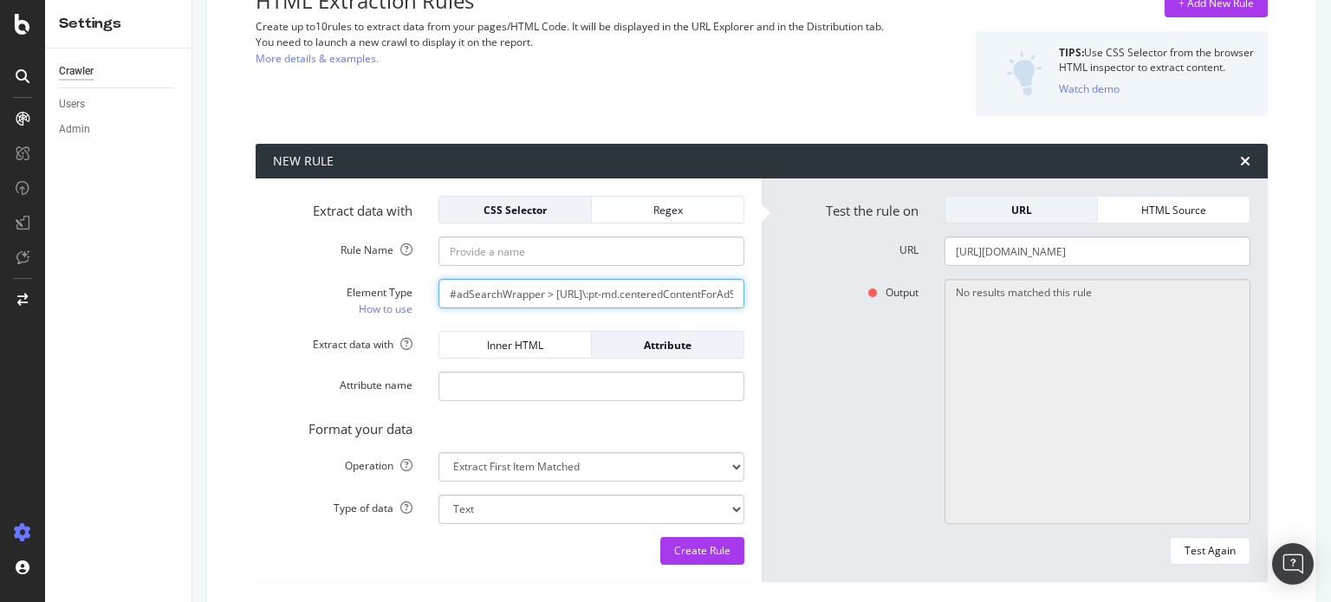
drag, startPoint x: 606, startPoint y: 297, endPoint x: 339, endPoint y: 327, distance: 269.4
click at [339, 327] on form "Extract data with CSS Selector Regex Rule Name Element Type How to use #adSearc…" at bounding box center [508, 380] width 471 height 369
click at [543, 290] on input "#adSearchWrapper > [URL]\:pt-md.centeredContentForAdSkin > div.styles_Listing__…" at bounding box center [591, 293] width 306 height 29
drag, startPoint x: 700, startPoint y: 298, endPoint x: 874, endPoint y: 334, distance: 177.7
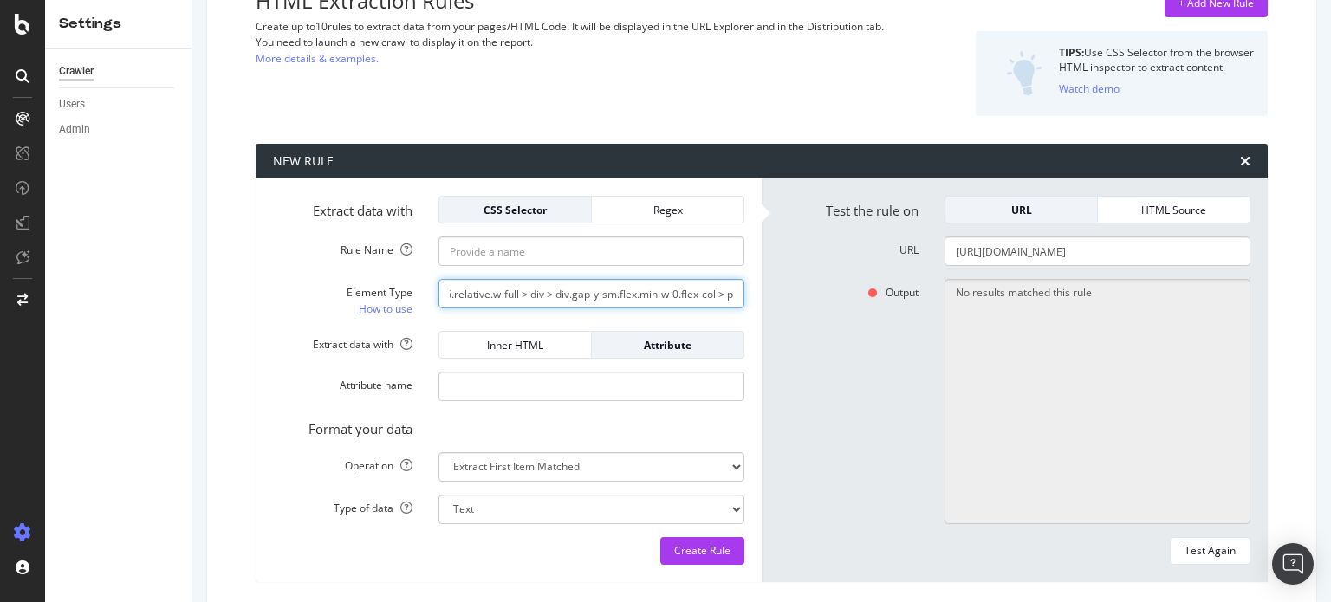
click at [874, 334] on div "Extract data with CSS Selector Regex Rule Name Element Type How to use #adSearc…" at bounding box center [762, 380] width 1012 height 404
click at [710, 290] on input "#adSearchWrapper > [URL]\:pt-md.centeredContentForAdSkin > div.styles_Listing__…" at bounding box center [591, 293] width 306 height 29
click at [385, 306] on link "How to use" at bounding box center [386, 309] width 54 height 18
click at [580, 297] on input "#adSearchWrapper > [URL]\:pt-md.centeredContentForAdSkin > div.styles_Listing__…" at bounding box center [591, 293] width 306 height 29
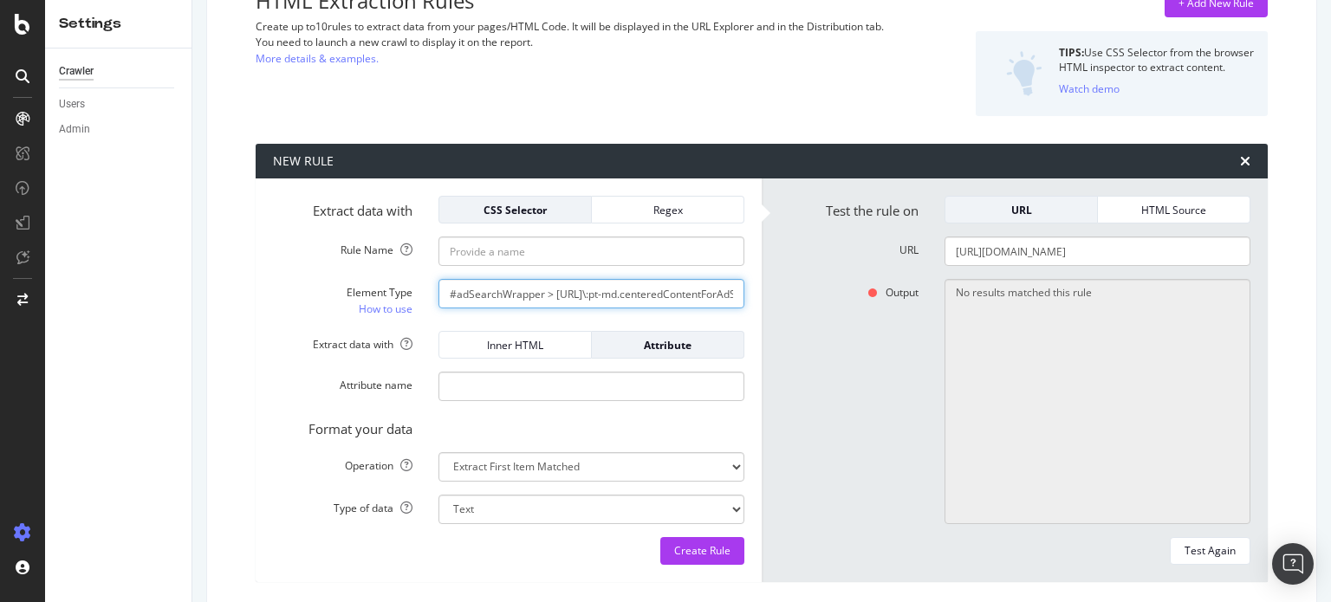
paste input "data-test-id="price""
type input "data-test-id="price""
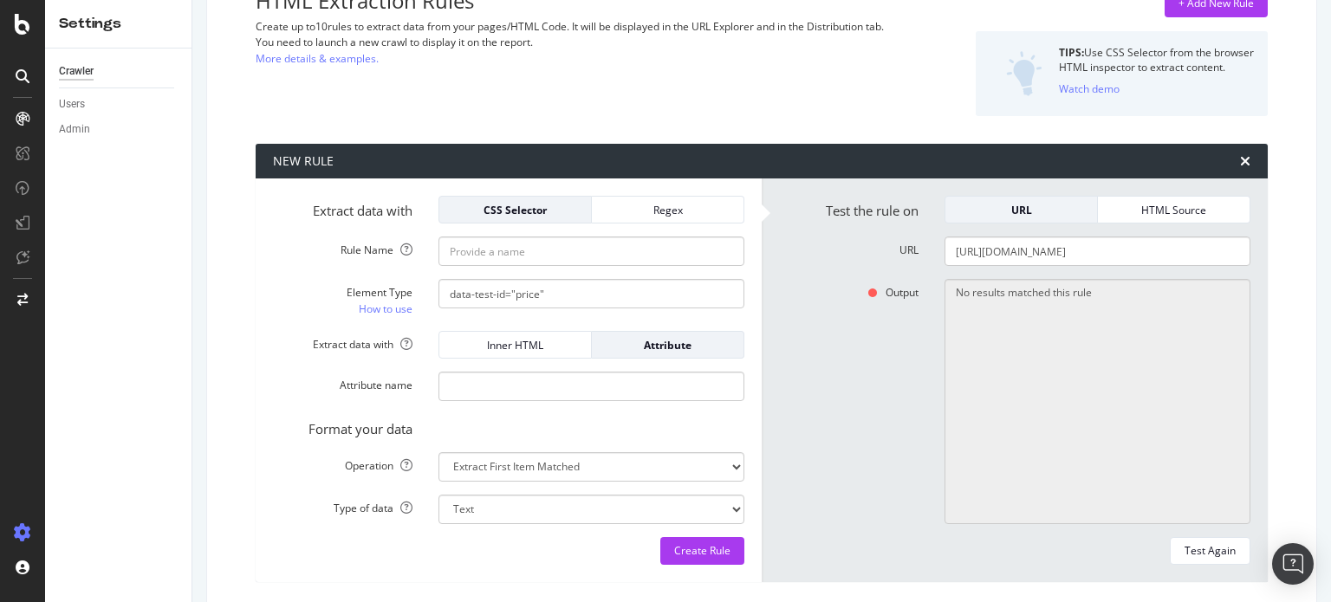
click at [1119, 540] on div "Test Again" at bounding box center [1014, 551] width 471 height 28
click at [1203, 558] on div "Test Again" at bounding box center [1209, 551] width 51 height 24
click at [516, 255] on input "Rule Name" at bounding box center [591, 250] width 306 height 29
click at [612, 209] on div "Regex" at bounding box center [668, 210] width 124 height 15
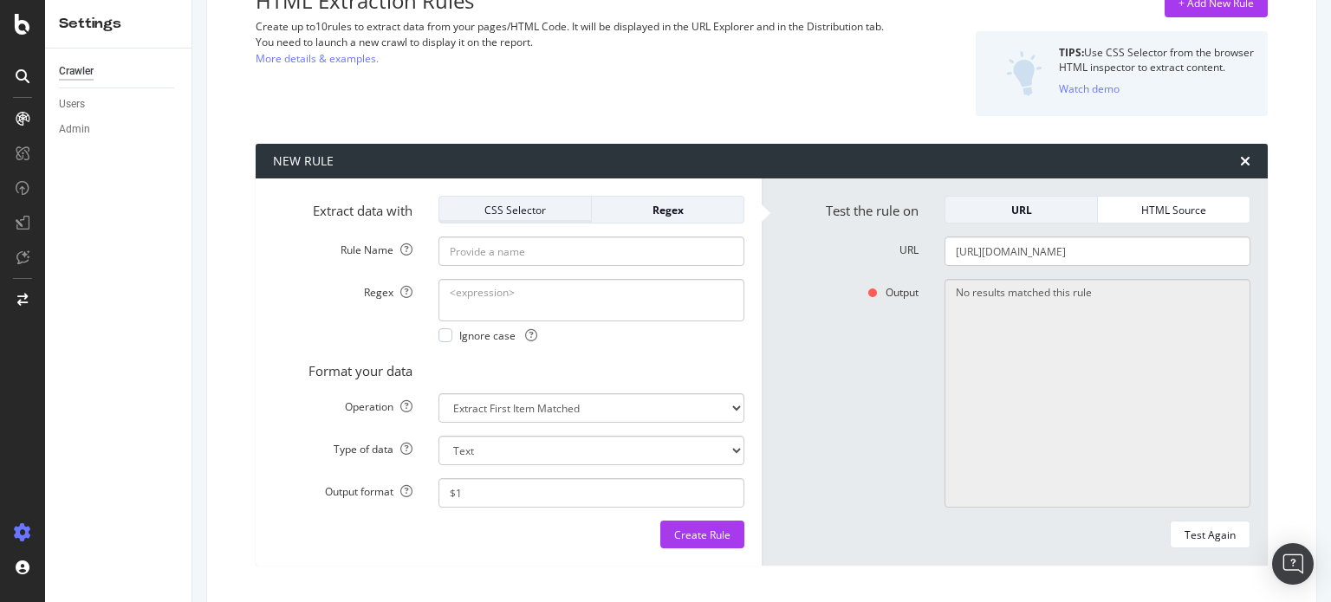
click at [502, 210] on div "CSS Selector" at bounding box center [515, 210] width 124 height 15
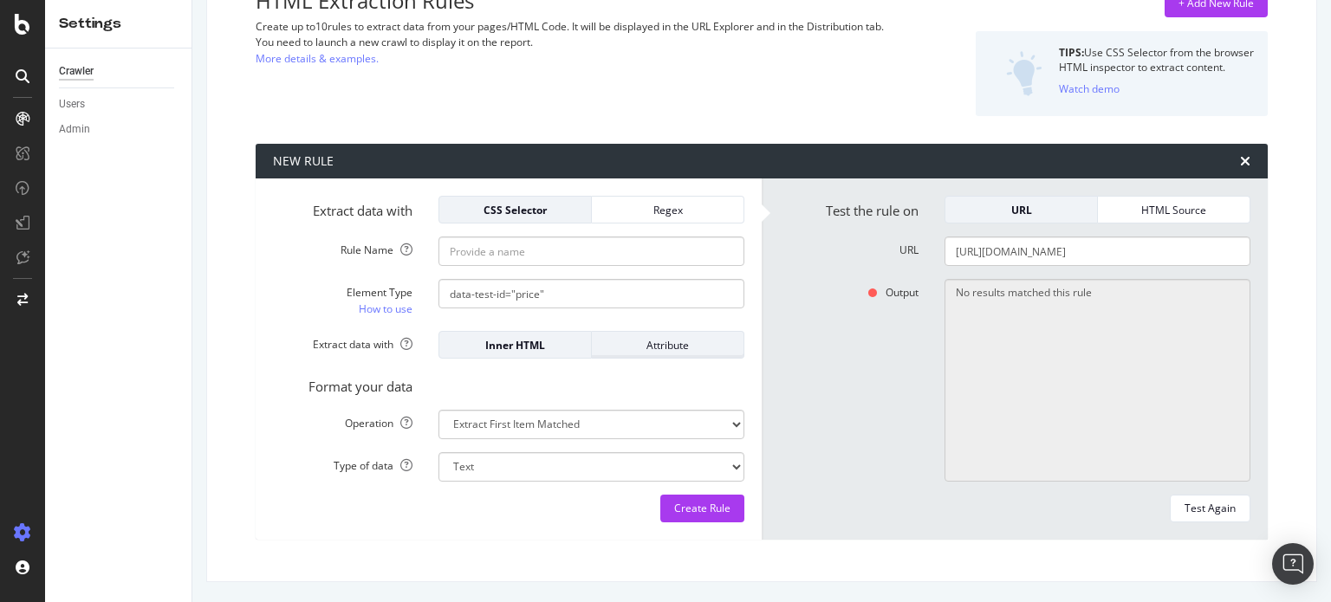
click at [634, 352] on div "Attribute" at bounding box center [668, 345] width 124 height 15
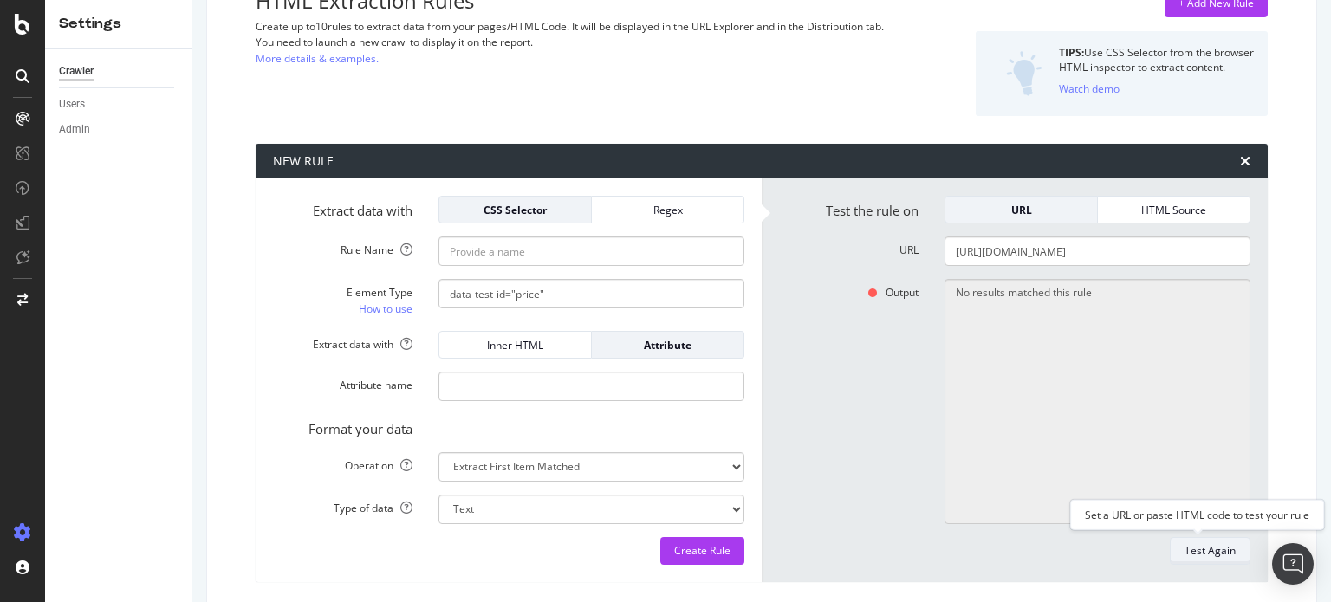
click at [1206, 549] on div "Test Again" at bounding box center [1209, 550] width 51 height 15
click at [1188, 221] on div "HTML Source" at bounding box center [1173, 210] width 124 height 24
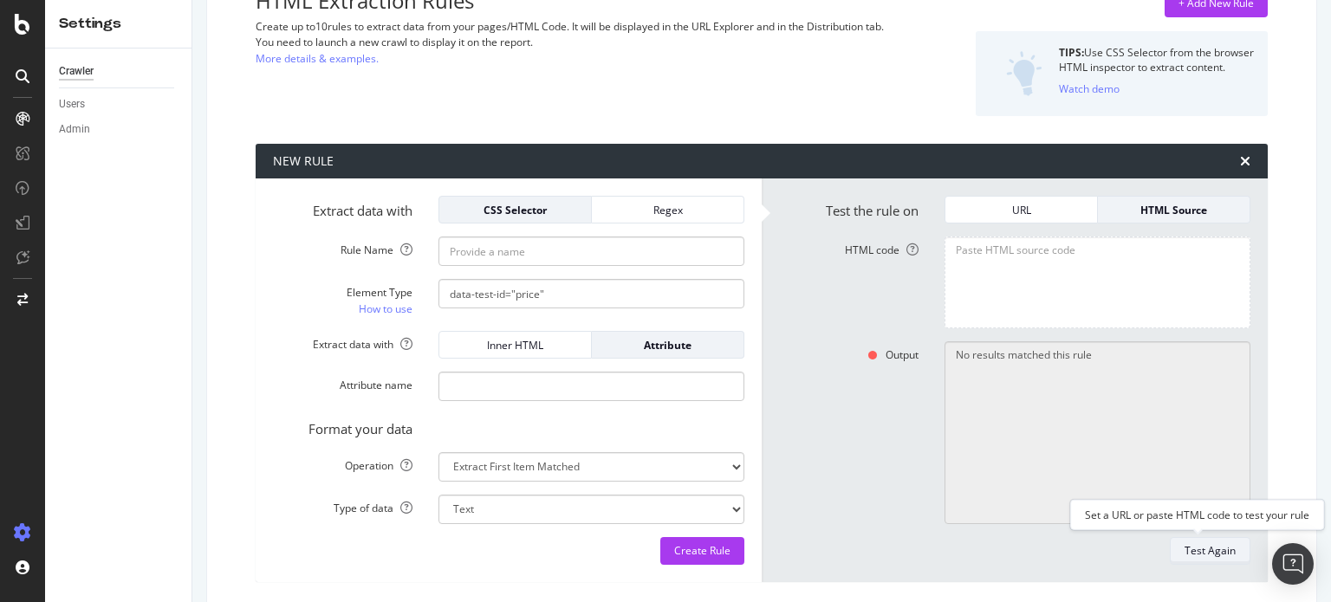
click at [1184, 549] on div "Test Again" at bounding box center [1209, 550] width 51 height 15
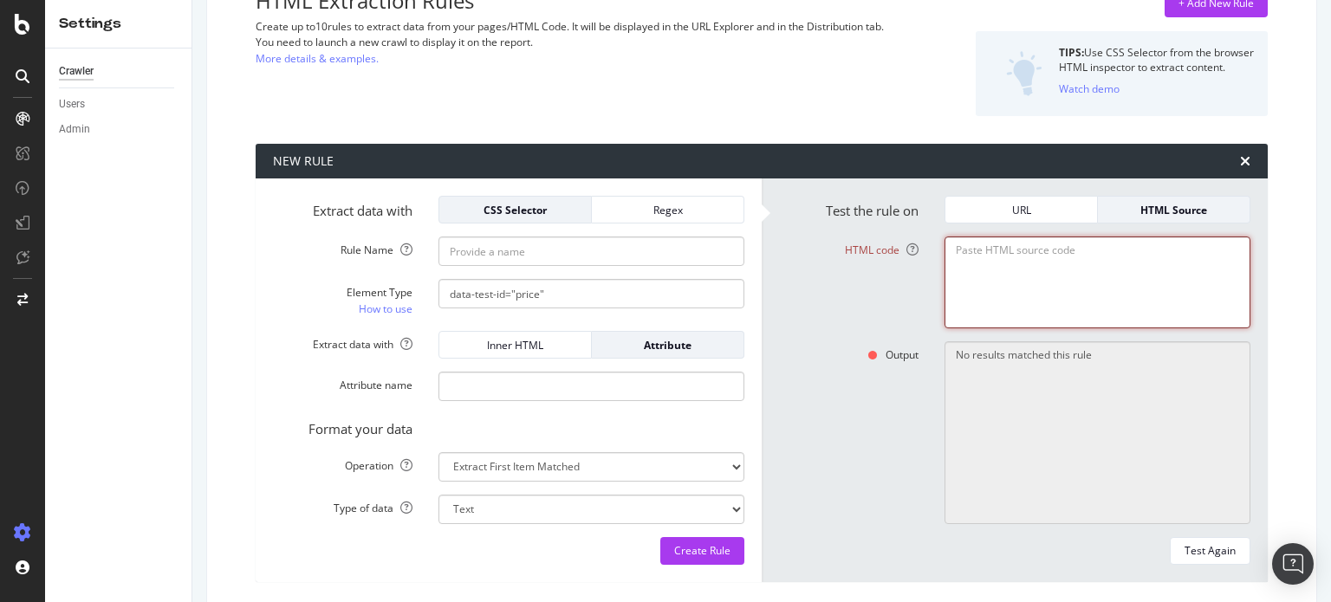
click at [1017, 265] on textarea "HTML code" at bounding box center [1097, 282] width 306 height 92
paste textarea "data-test-id="price""
type textarea "data-test-id="price""
click at [1196, 550] on div "Test Again" at bounding box center [1209, 550] width 51 height 15
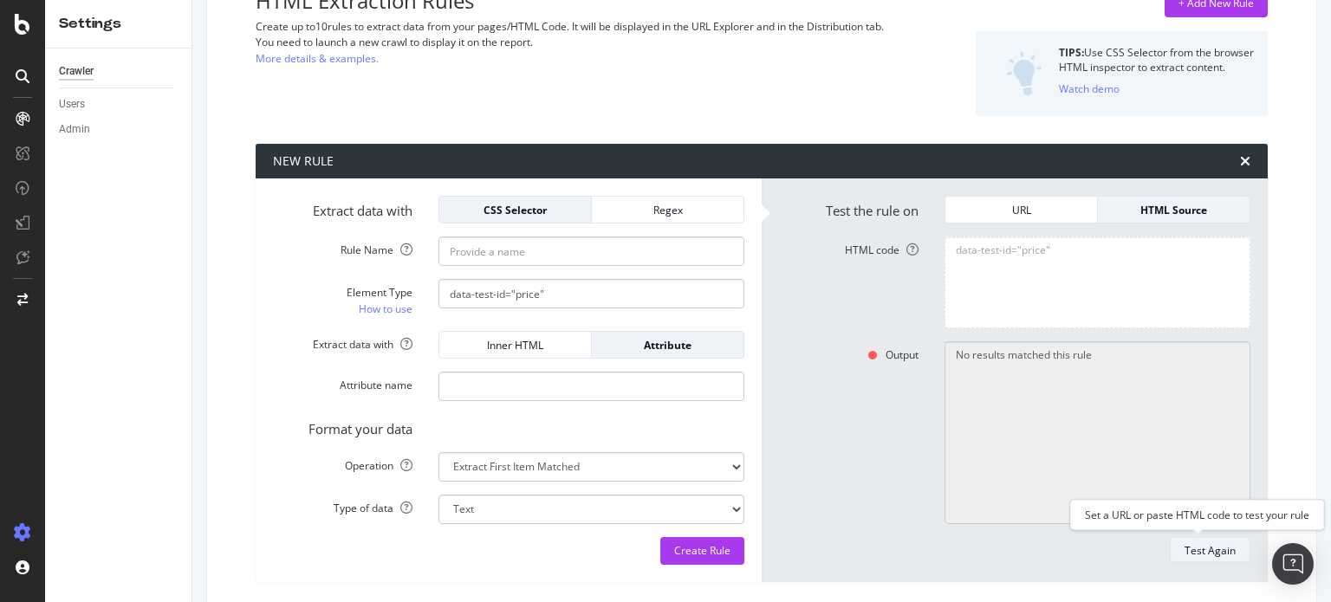
click at [1196, 550] on div "Test Again" at bounding box center [1209, 550] width 51 height 15
click at [1057, 207] on div "URL" at bounding box center [1021, 210] width 124 height 15
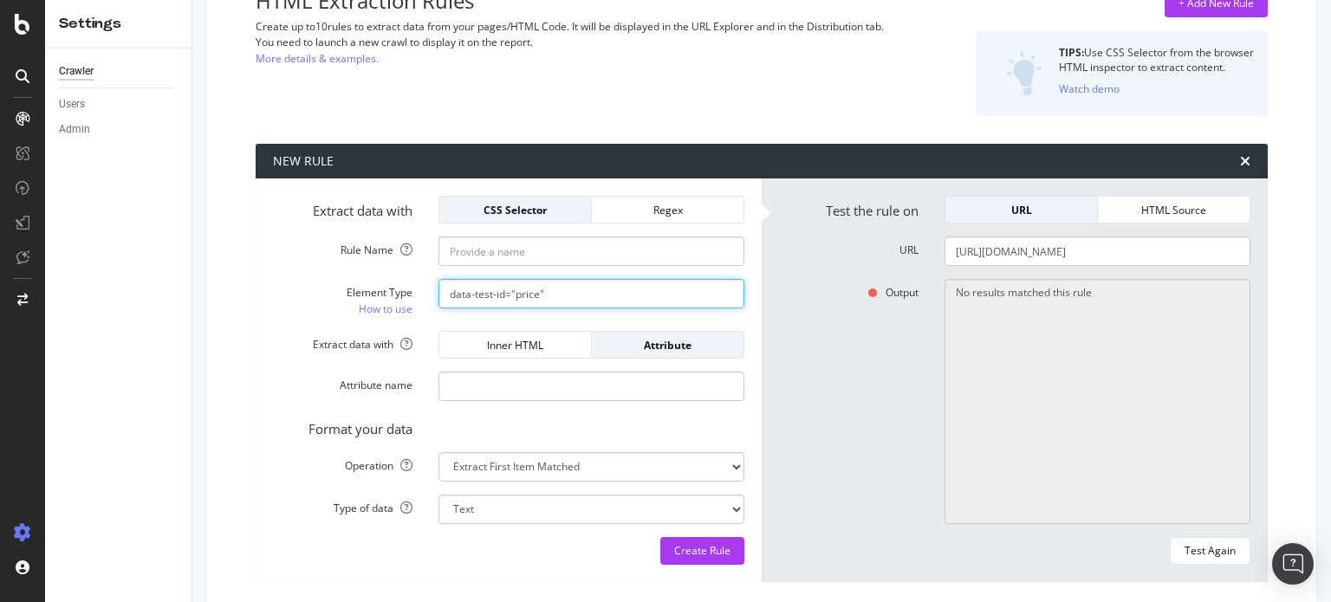
click at [446, 297] on input "data-test-id="price"" at bounding box center [591, 293] width 306 height 29
click at [587, 288] on input "<p data-test-id="price"" at bounding box center [591, 293] width 306 height 29
click at [1202, 555] on div "Test Again" at bounding box center [1209, 550] width 51 height 15
drag, startPoint x: 615, startPoint y: 303, endPoint x: 503, endPoint y: 300, distance: 111.8
click at [503, 300] on input "<p data-test-id="price">" at bounding box center [591, 293] width 306 height 29
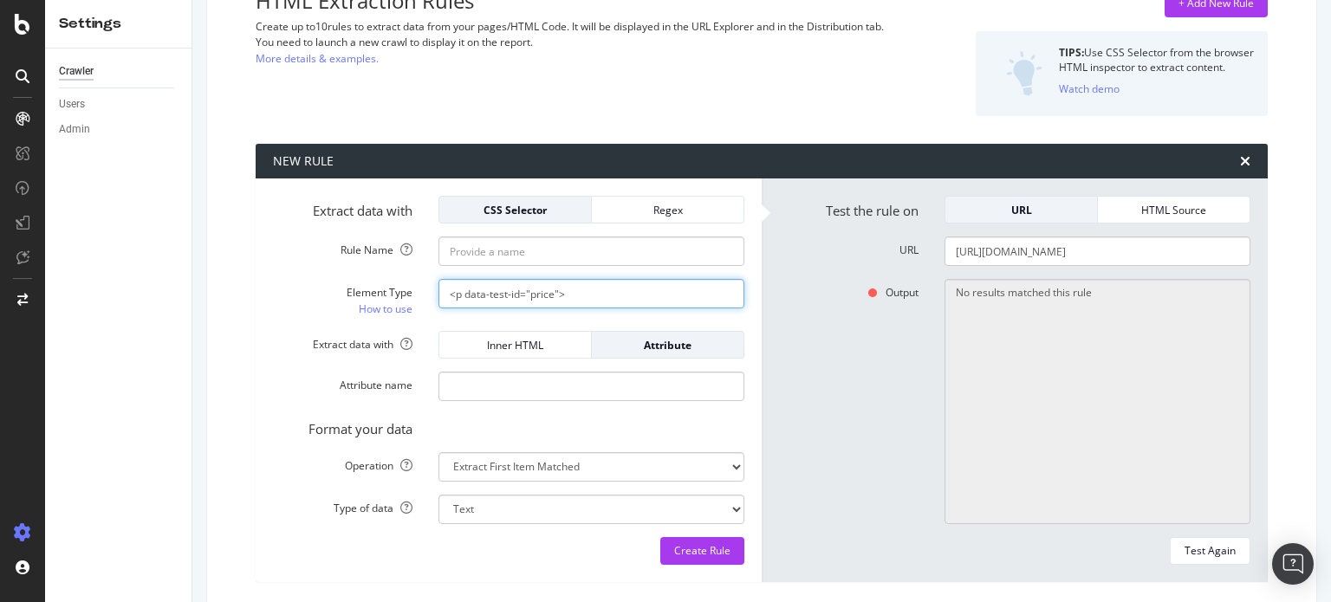
click at [503, 300] on input "<p data-test-id="price">" at bounding box center [591, 293] width 306 height 29
drag, startPoint x: 528, startPoint y: 294, endPoint x: 333, endPoint y: 321, distance: 197.7
click at [333, 321] on form "Extract data with CSS Selector Regex Rule Name Element Type How to use <p data-…" at bounding box center [508, 380] width 471 height 369
click at [514, 291] on input "price">" at bounding box center [591, 293] width 306 height 29
type input "price"
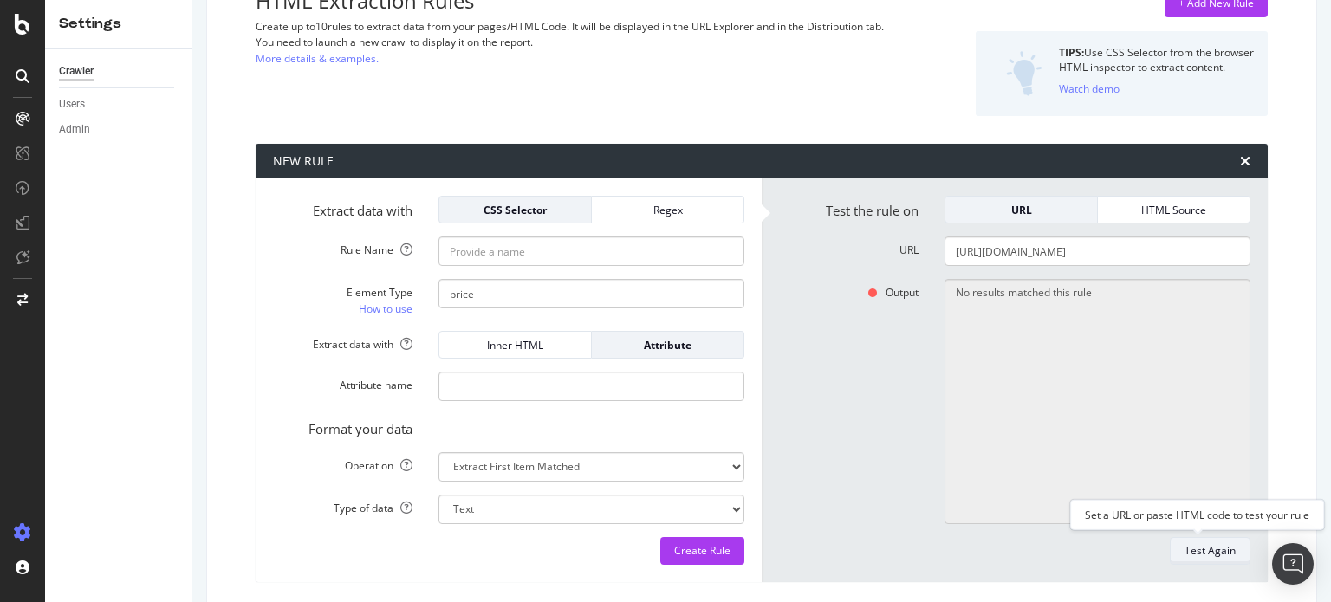
click at [1208, 560] on div "Test Again" at bounding box center [1209, 551] width 51 height 24
drag, startPoint x: 545, startPoint y: 295, endPoint x: 382, endPoint y: 303, distance: 163.0
click at [382, 303] on div "Element Type How to use price" at bounding box center [508, 298] width 497 height 39
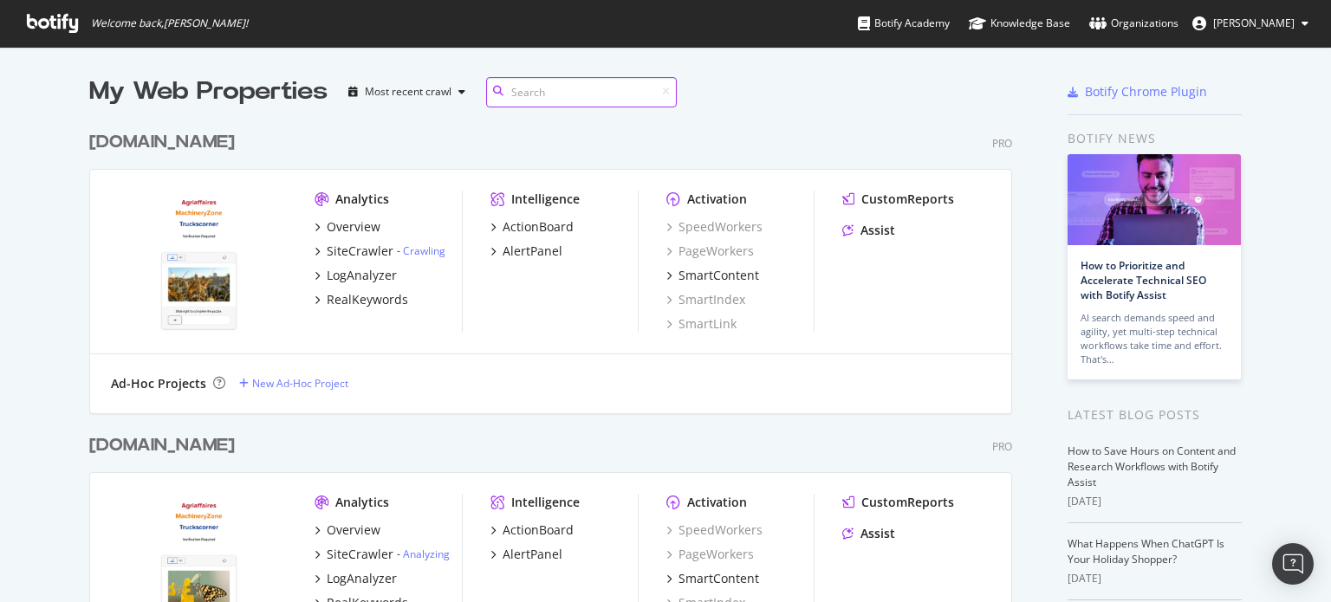
scroll to position [3980, 923]
